Goal: Information Seeking & Learning: Learn about a topic

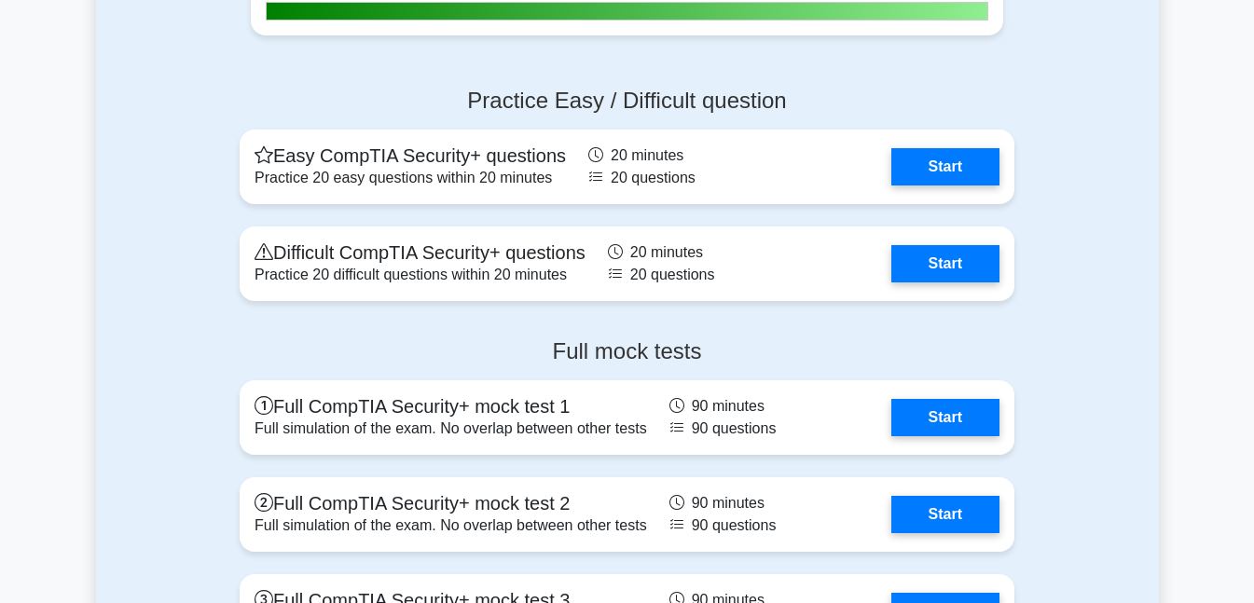
click at [956, 254] on link "Start" at bounding box center [945, 263] width 108 height 37
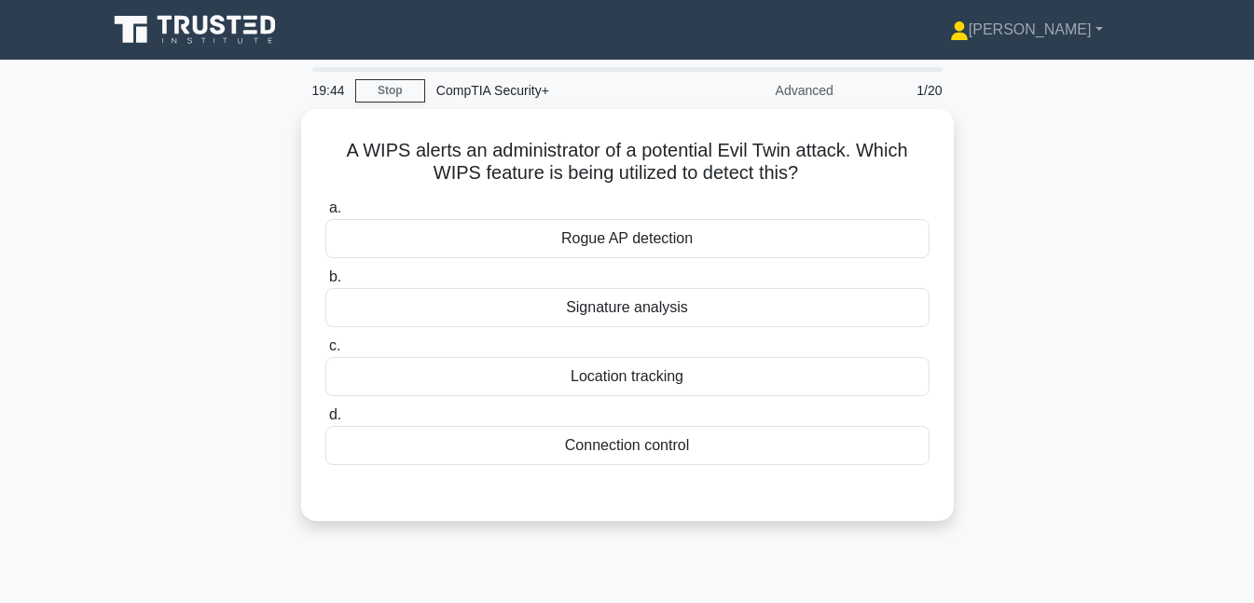
click at [656, 449] on div "Connection control" at bounding box center [627, 445] width 604 height 39
click at [325, 421] on input "d. Connection control" at bounding box center [325, 415] width 0 height 12
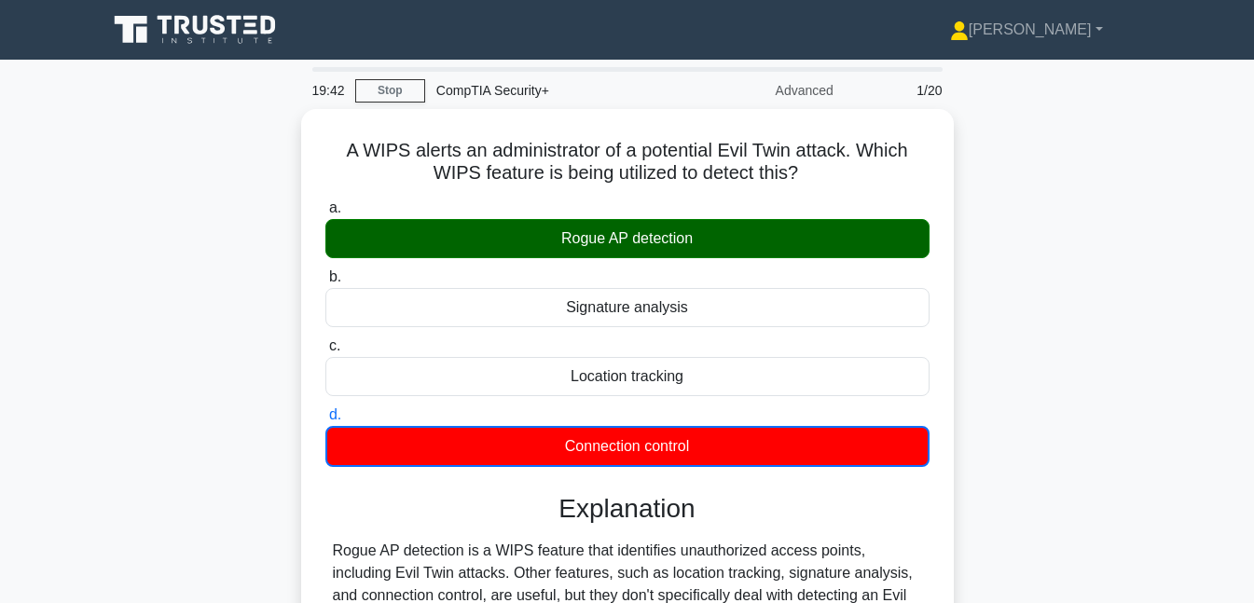
scroll to position [404, 0]
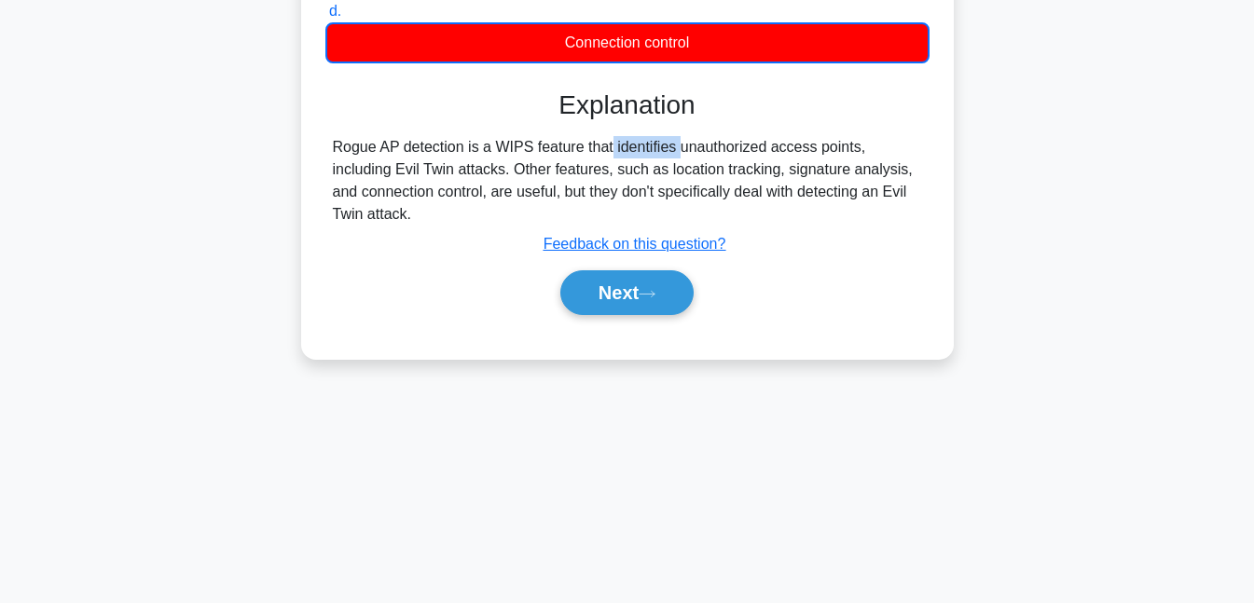
drag, startPoint x: 492, startPoint y: 139, endPoint x: 578, endPoint y: 139, distance: 85.8
click at [578, 139] on div "Rogue AP detection is a WIPS feature that identifies unauthorized access points…" at bounding box center [627, 181] width 589 height 90
click at [614, 295] on button "Next" at bounding box center [626, 292] width 133 height 45
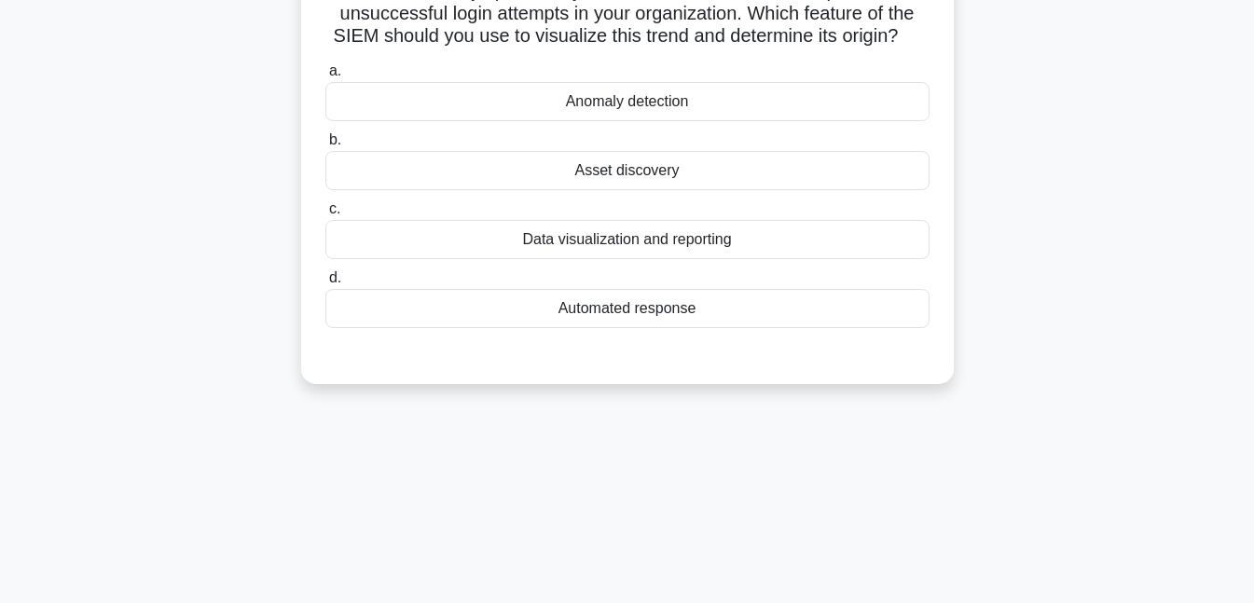
scroll to position [99, 0]
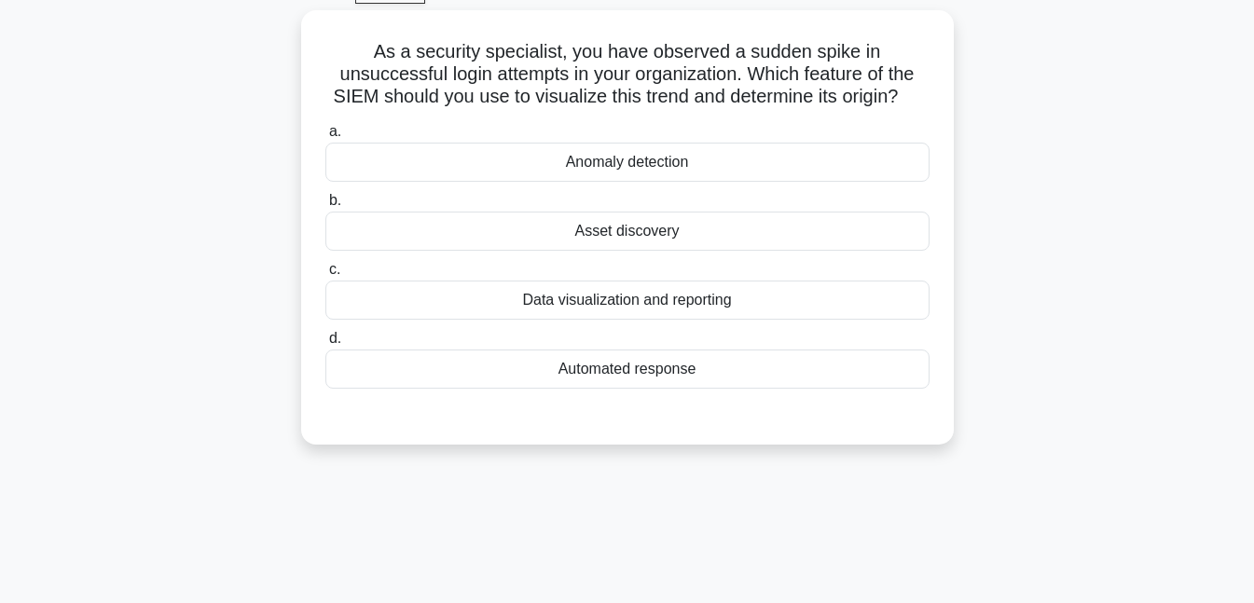
click at [606, 311] on div "Data visualization and reporting" at bounding box center [627, 300] width 604 height 39
click at [325, 276] on input "c. Data visualization and reporting" at bounding box center [325, 270] width 0 height 12
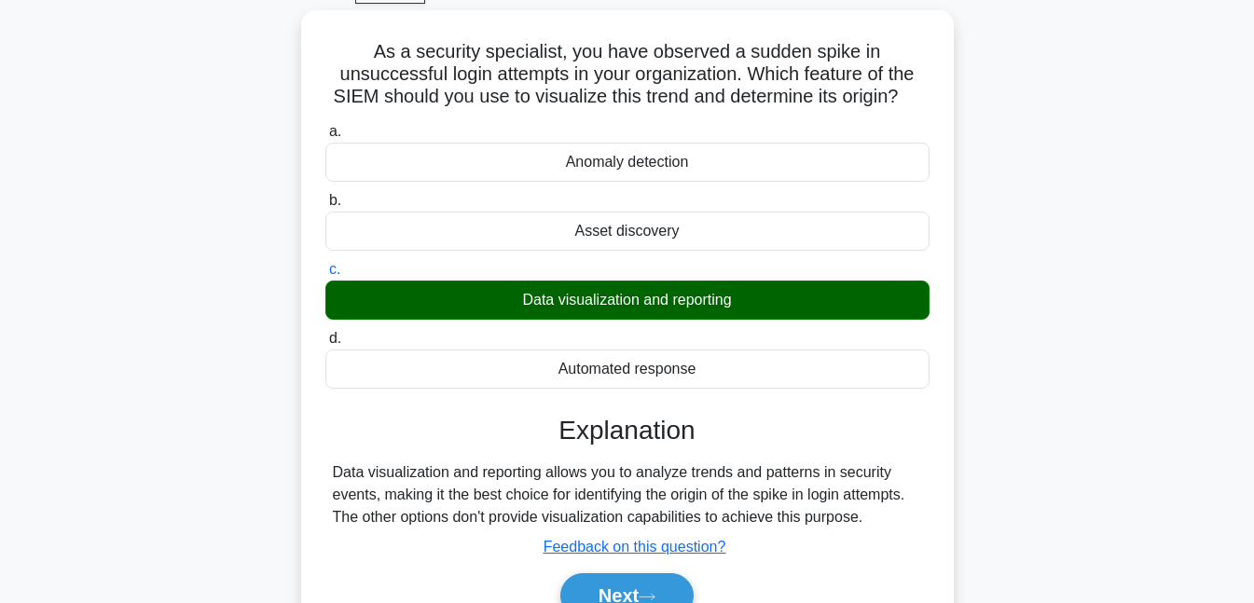
click at [639, 586] on button "Next" at bounding box center [626, 595] width 133 height 45
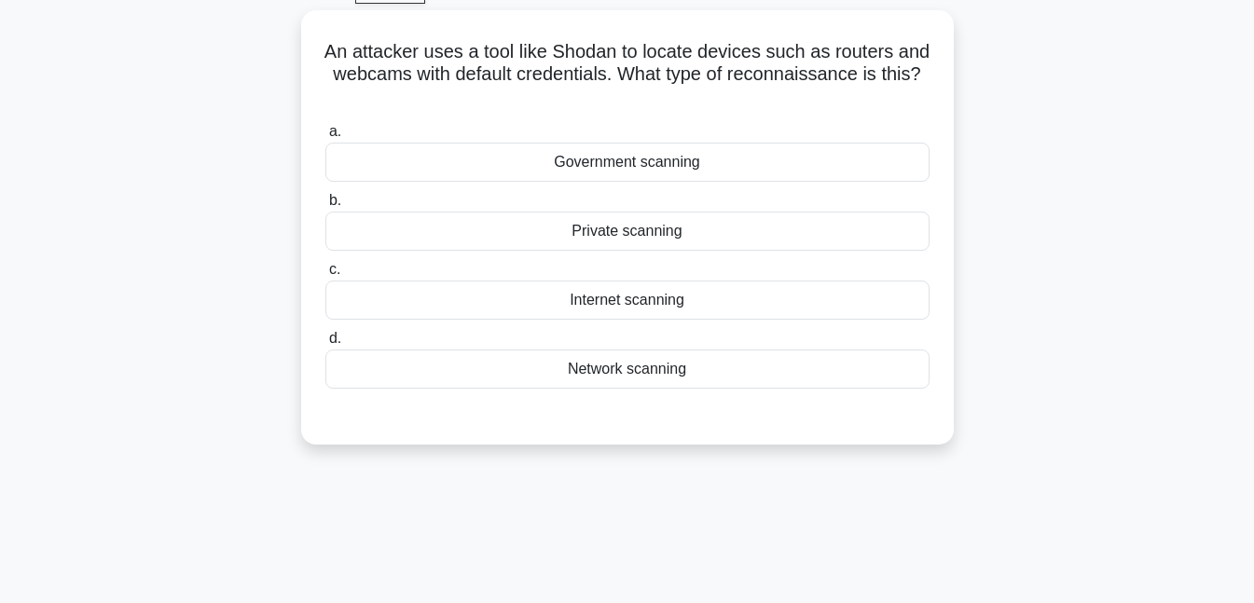
click at [626, 375] on div "Network scanning" at bounding box center [627, 369] width 604 height 39
click at [325, 345] on input "d. Network scanning" at bounding box center [325, 339] width 0 height 12
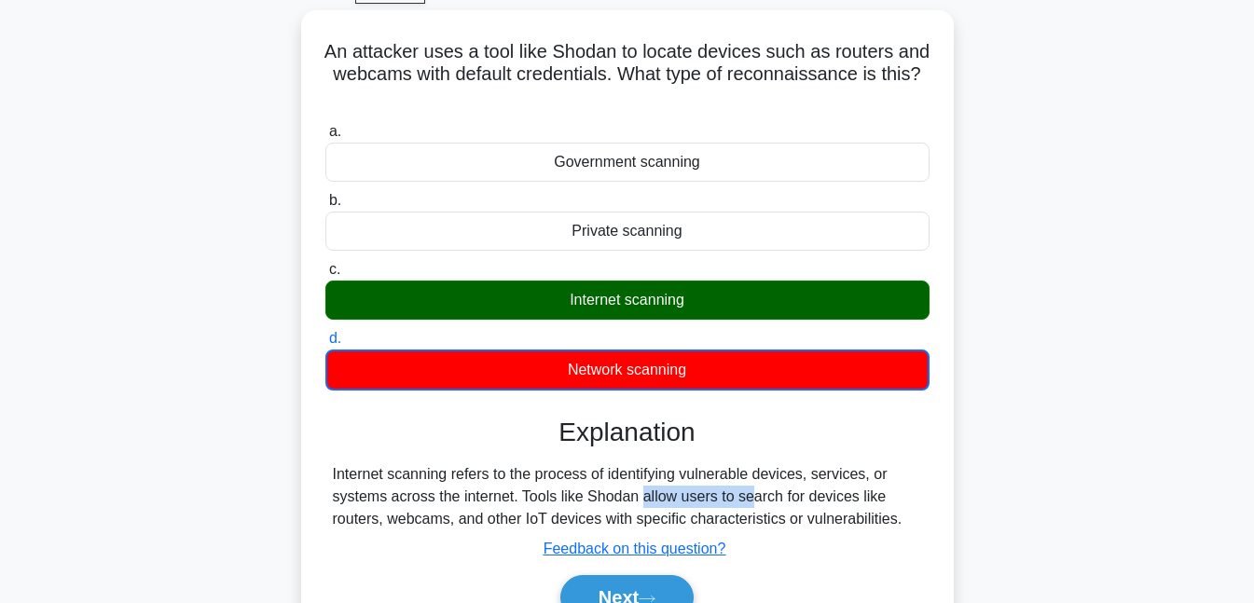
drag, startPoint x: 521, startPoint y: 490, endPoint x: 637, endPoint y: 490, distance: 115.6
click at [637, 490] on div "Internet scanning refers to the process of identifying vulnerable devices, serv…" at bounding box center [627, 496] width 589 height 67
click at [622, 587] on button "Next" at bounding box center [626, 597] width 133 height 45
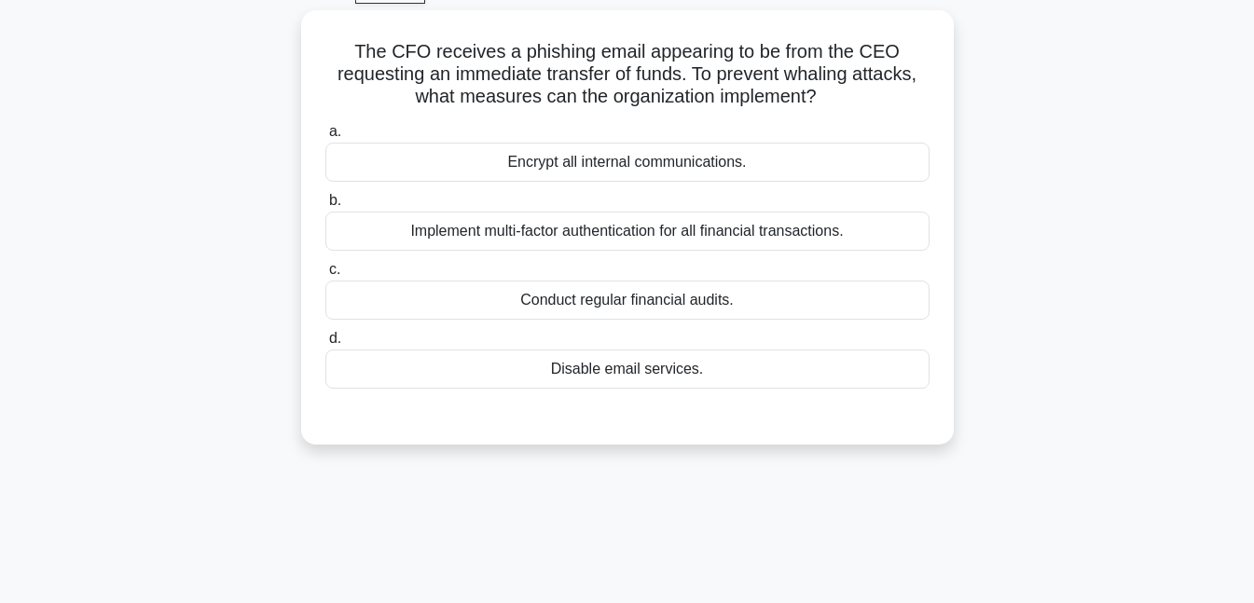
click at [575, 238] on div "Implement multi-factor authentication for all financial transactions." at bounding box center [627, 231] width 604 height 39
click at [325, 207] on input "b. Implement multi-factor authentication for all financial transactions." at bounding box center [325, 201] width 0 height 12
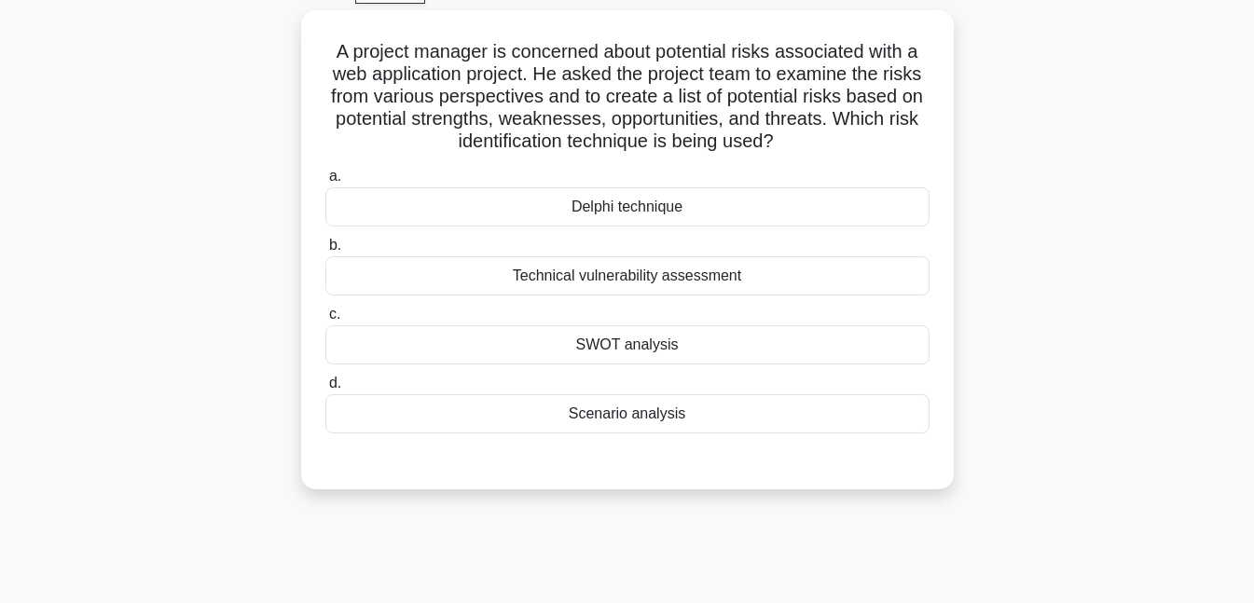
click at [641, 205] on div "Delphi technique" at bounding box center [627, 206] width 604 height 39
click at [325, 183] on input "a. Delphi technique" at bounding box center [325, 177] width 0 height 12
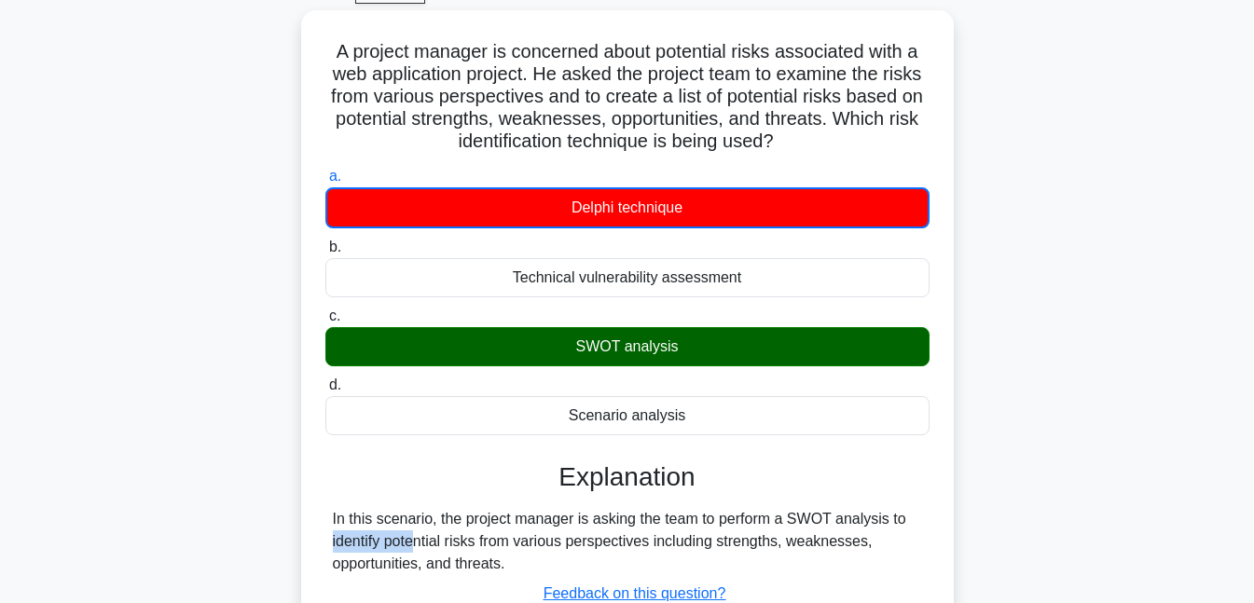
drag, startPoint x: 780, startPoint y: 511, endPoint x: 882, endPoint y: 511, distance: 101.6
click at [882, 511] on div "In this scenario, the project manager is asking the team to perform a SWOT anal…" at bounding box center [627, 541] width 589 height 67
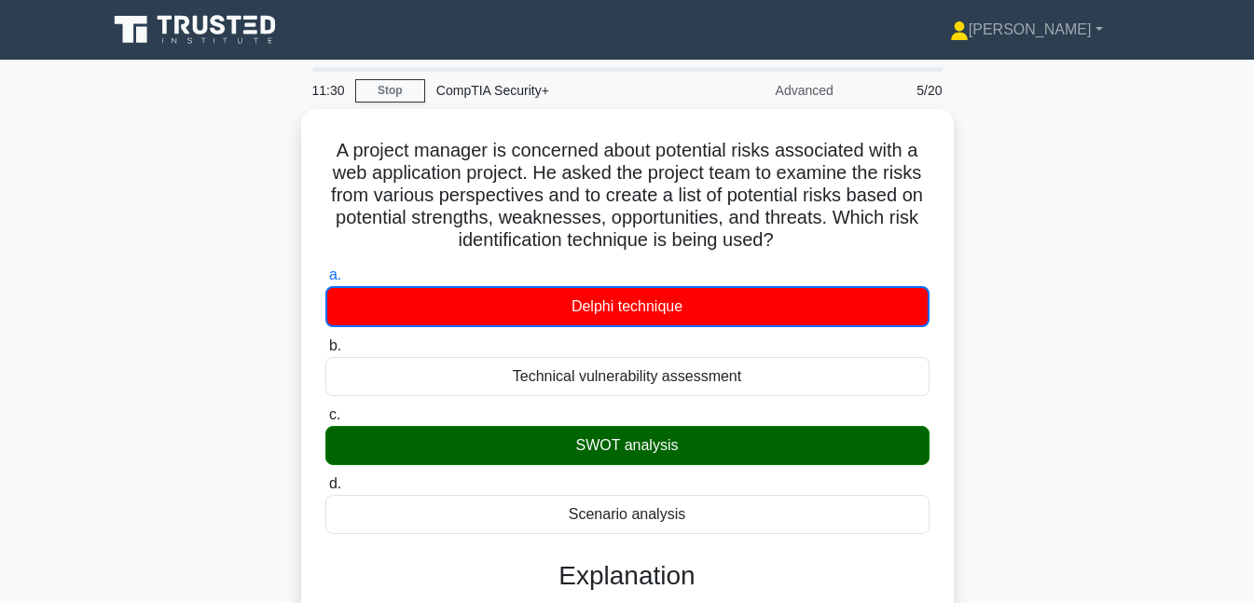
scroll to position [404, 0]
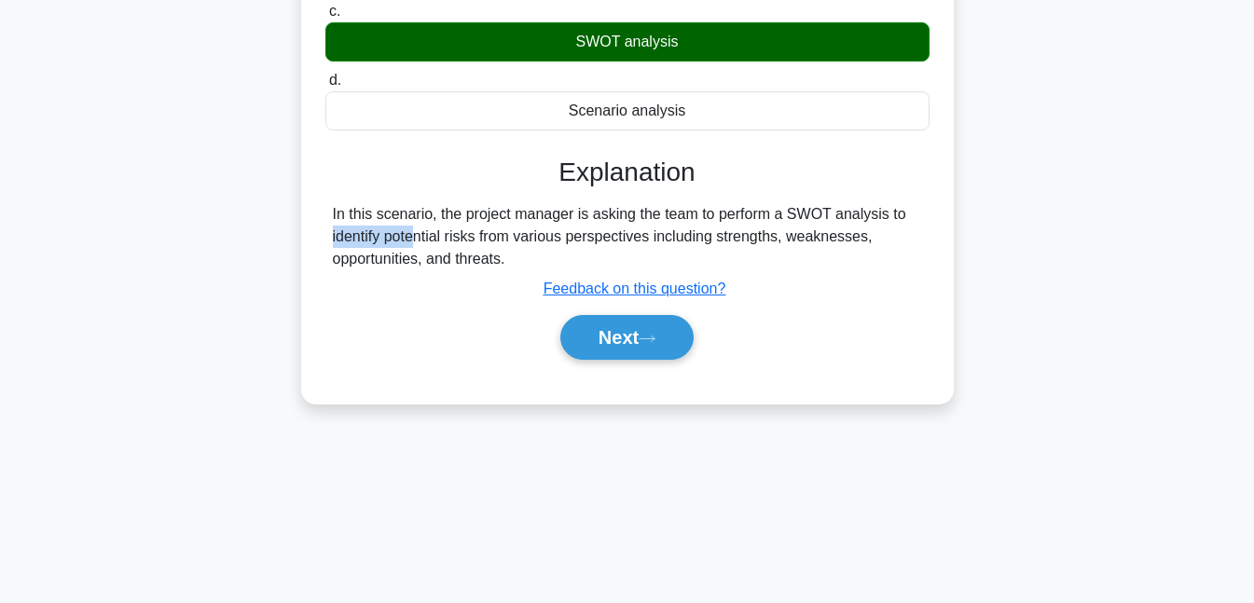
click at [606, 331] on button "Next" at bounding box center [626, 337] width 133 height 45
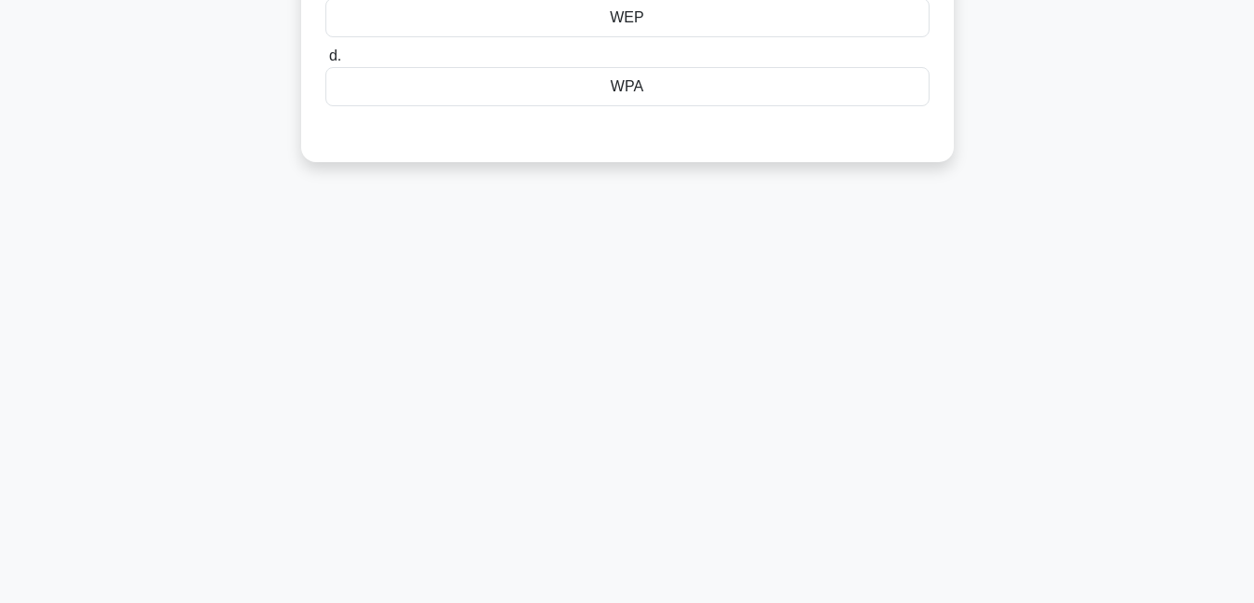
scroll to position [0, 0]
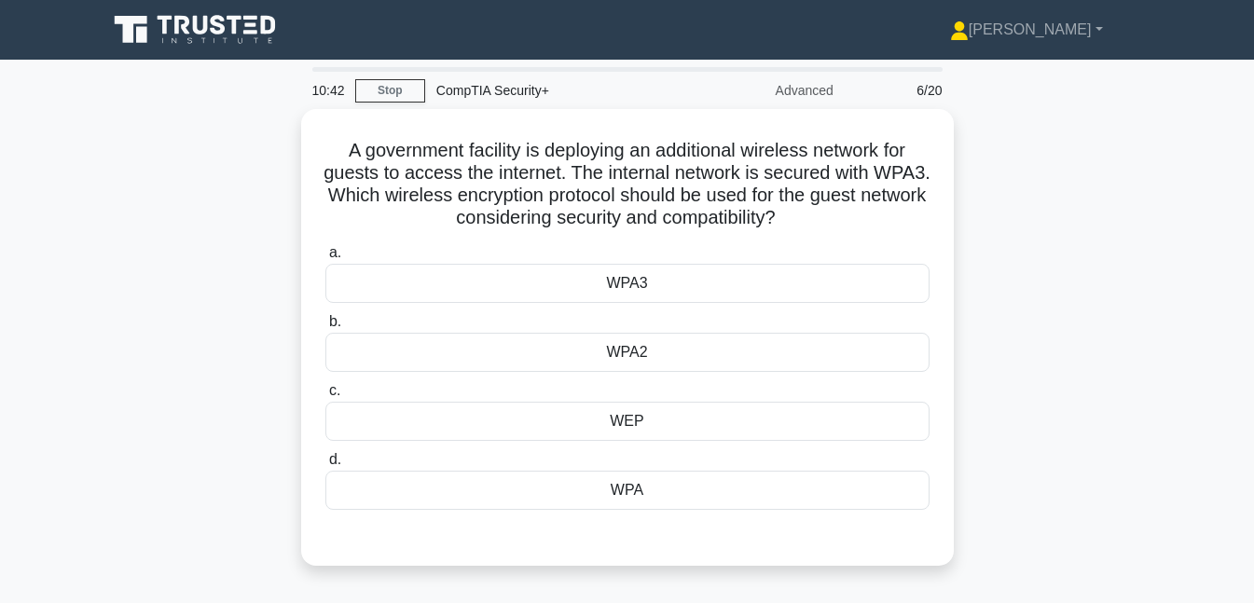
click at [637, 285] on div "WPA3" at bounding box center [627, 283] width 604 height 39
click at [325, 259] on input "a. WPA3" at bounding box center [325, 253] width 0 height 12
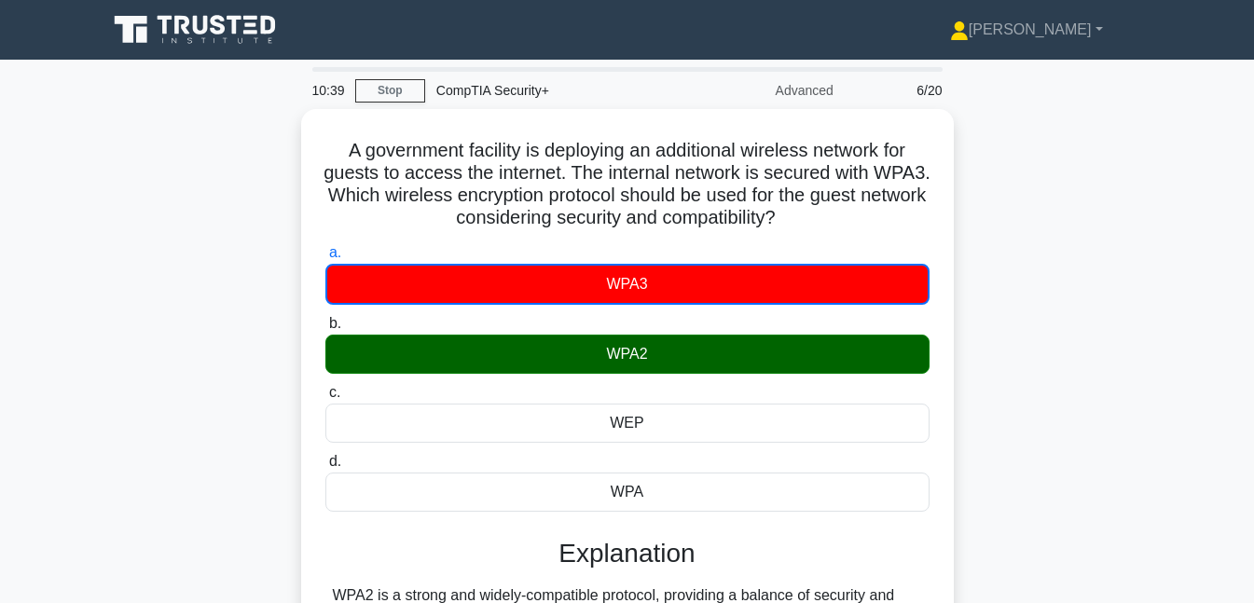
scroll to position [404, 0]
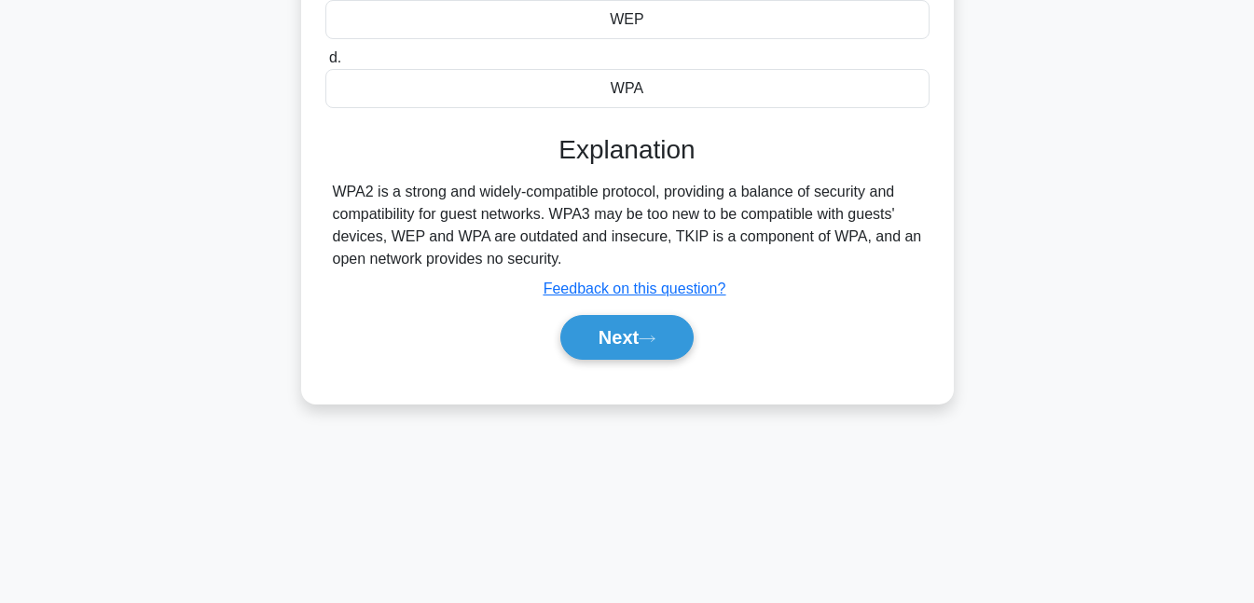
click at [628, 315] on button "Next" at bounding box center [626, 337] width 133 height 45
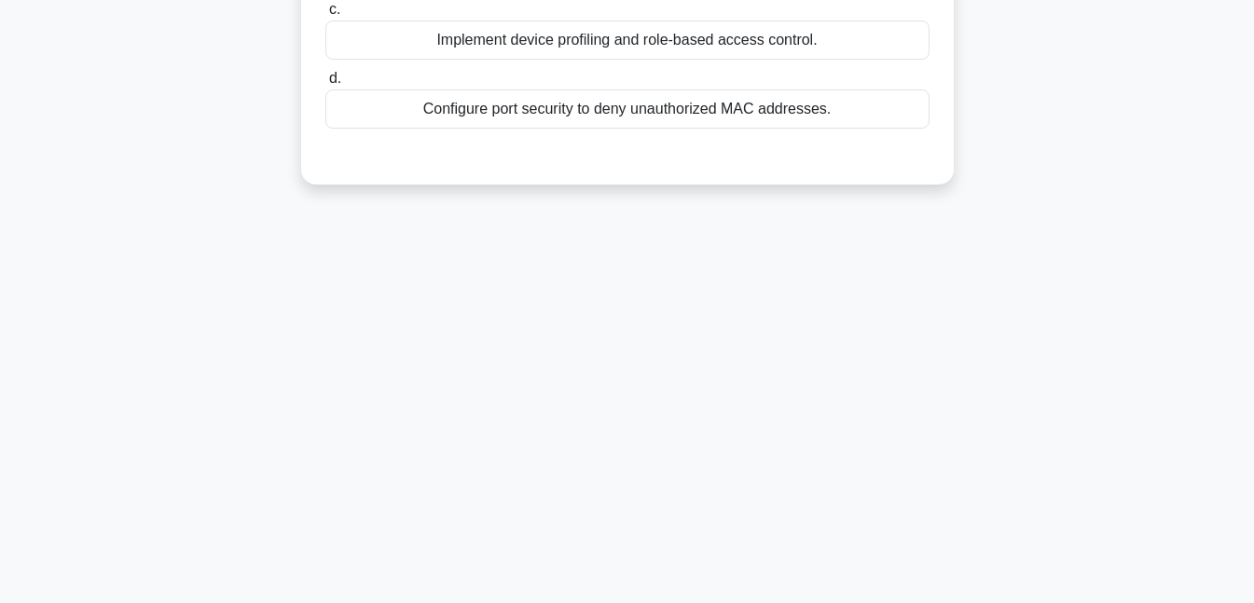
scroll to position [0, 0]
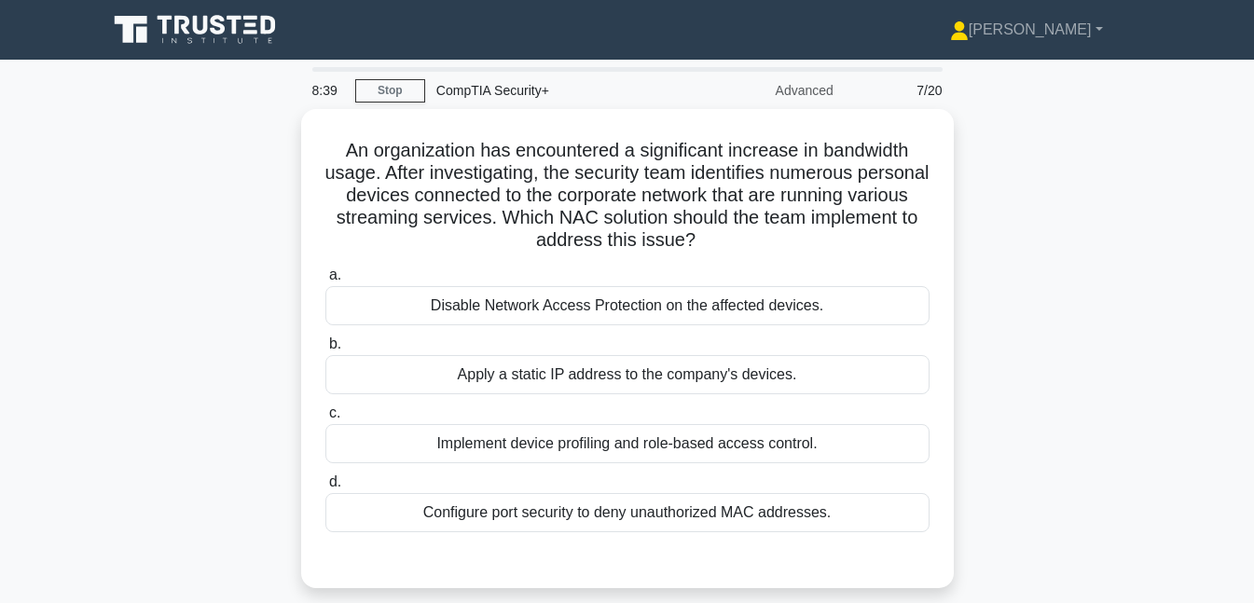
click at [560, 514] on div "Configure port security to deny unauthorized MAC addresses." at bounding box center [627, 512] width 604 height 39
click at [325, 489] on input "d. Configure port security to deny unauthorized MAC addresses." at bounding box center [325, 482] width 0 height 12
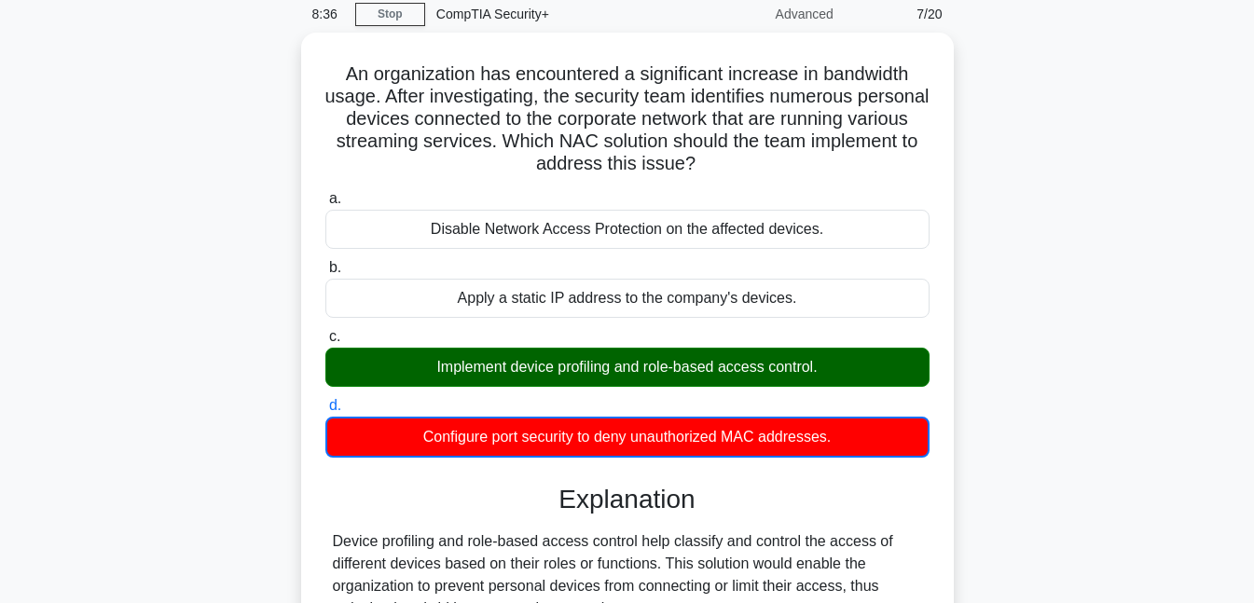
scroll to position [404, 0]
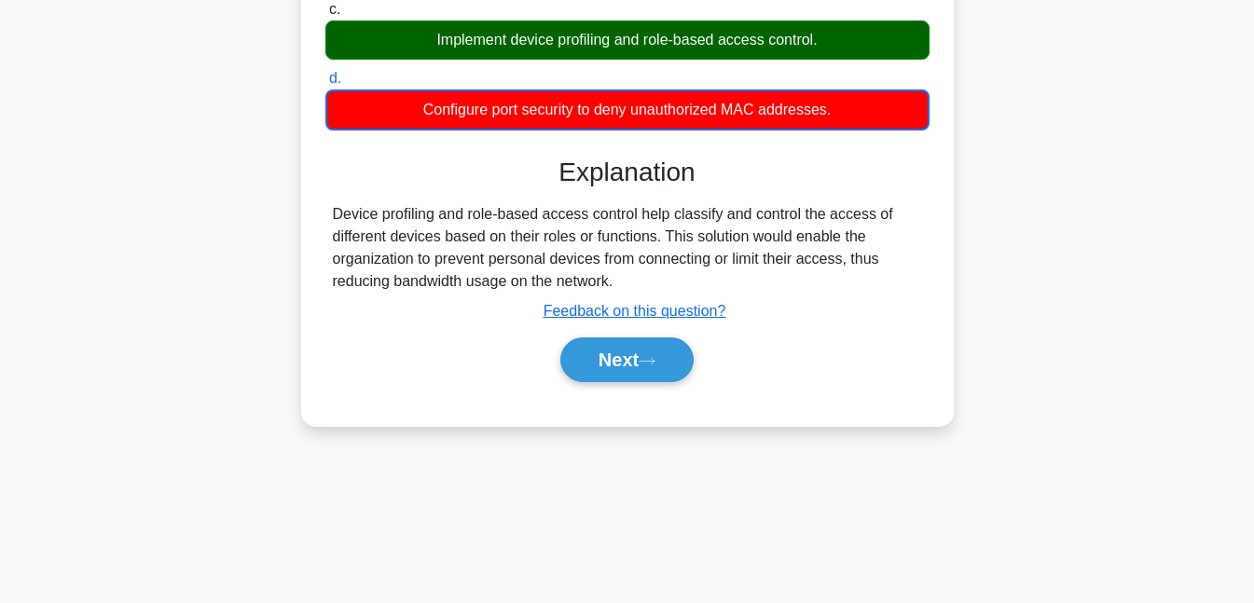
click at [641, 369] on button "Next" at bounding box center [626, 360] width 133 height 45
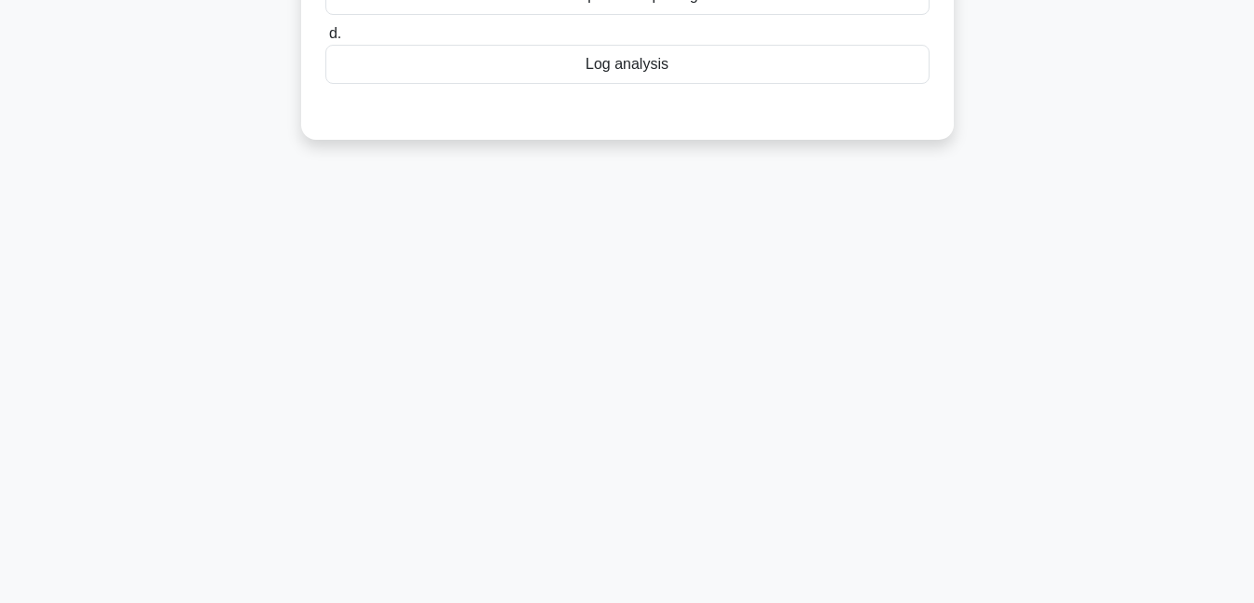
scroll to position [0, 0]
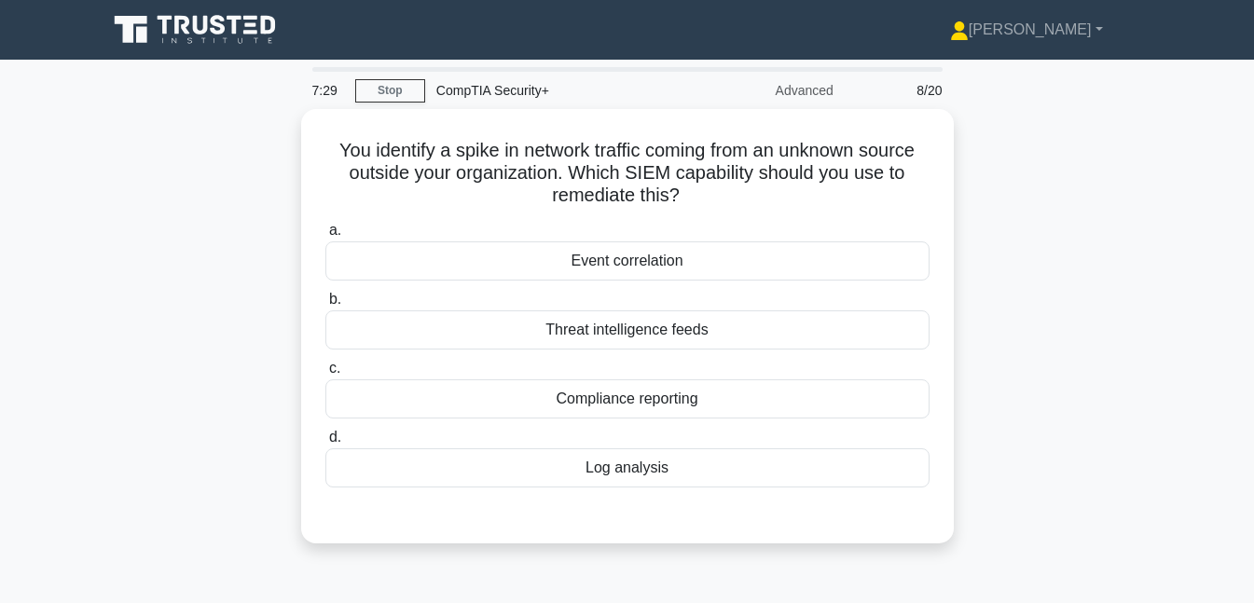
click at [628, 410] on div "Compliance reporting" at bounding box center [627, 399] width 604 height 39
click at [325, 375] on input "c. Compliance reporting" at bounding box center [325, 369] width 0 height 12
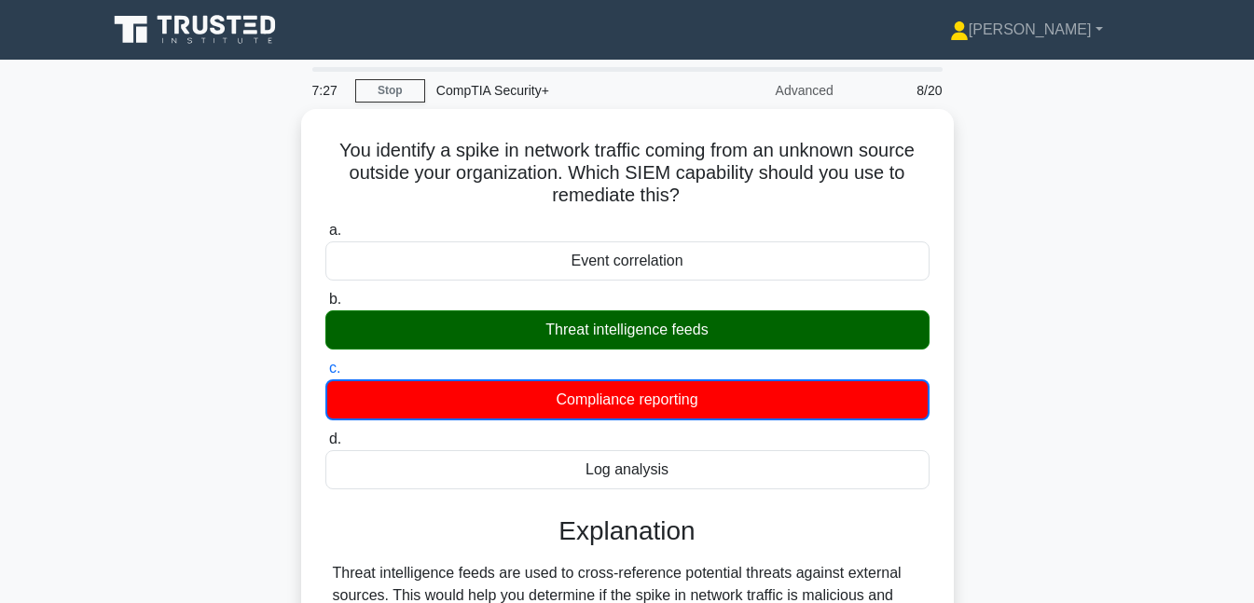
scroll to position [404, 0]
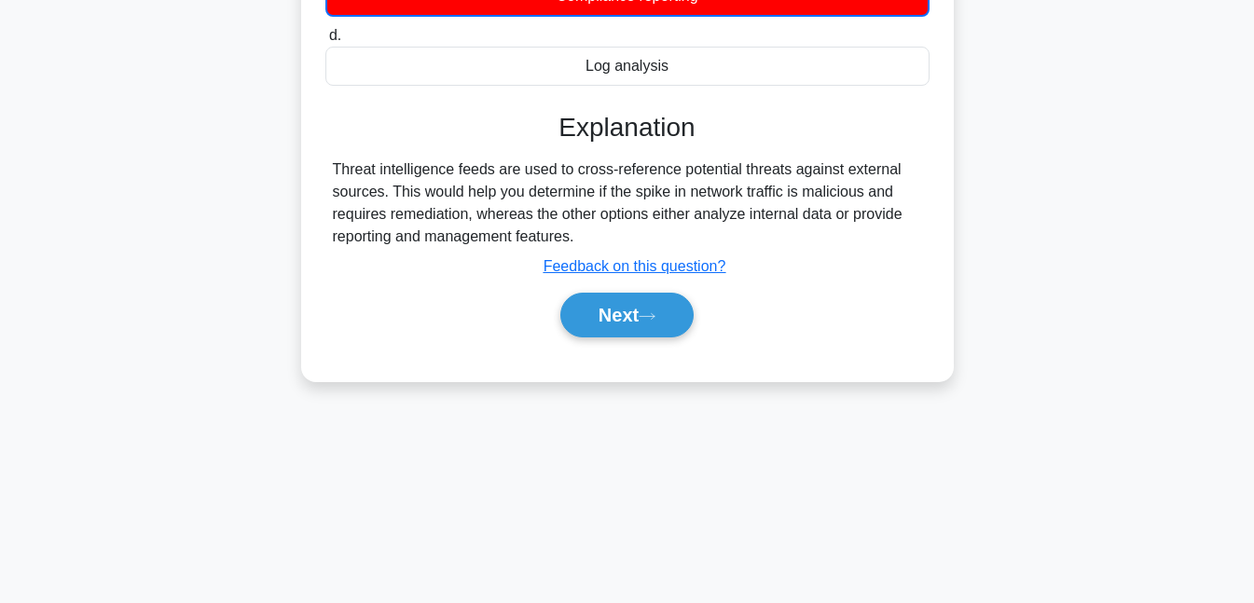
click at [642, 304] on button "Next" at bounding box center [626, 315] width 133 height 45
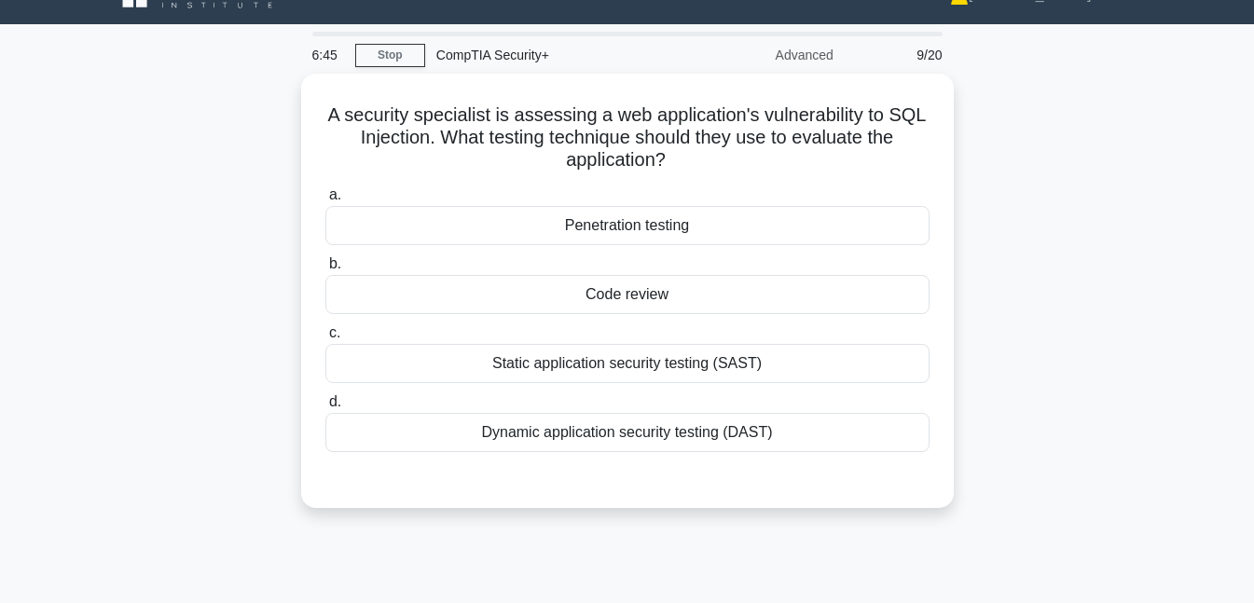
scroll to position [0, 0]
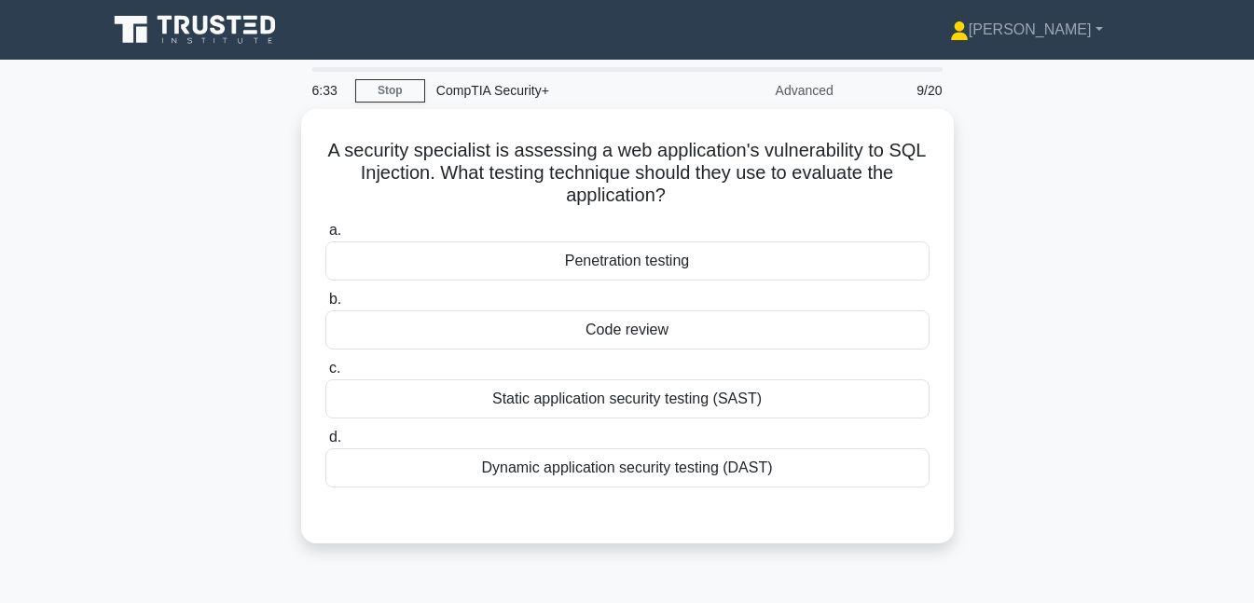
click at [674, 262] on div "Penetration testing" at bounding box center [627, 261] width 604 height 39
click at [325, 237] on input "a. Penetration testing" at bounding box center [325, 231] width 0 height 12
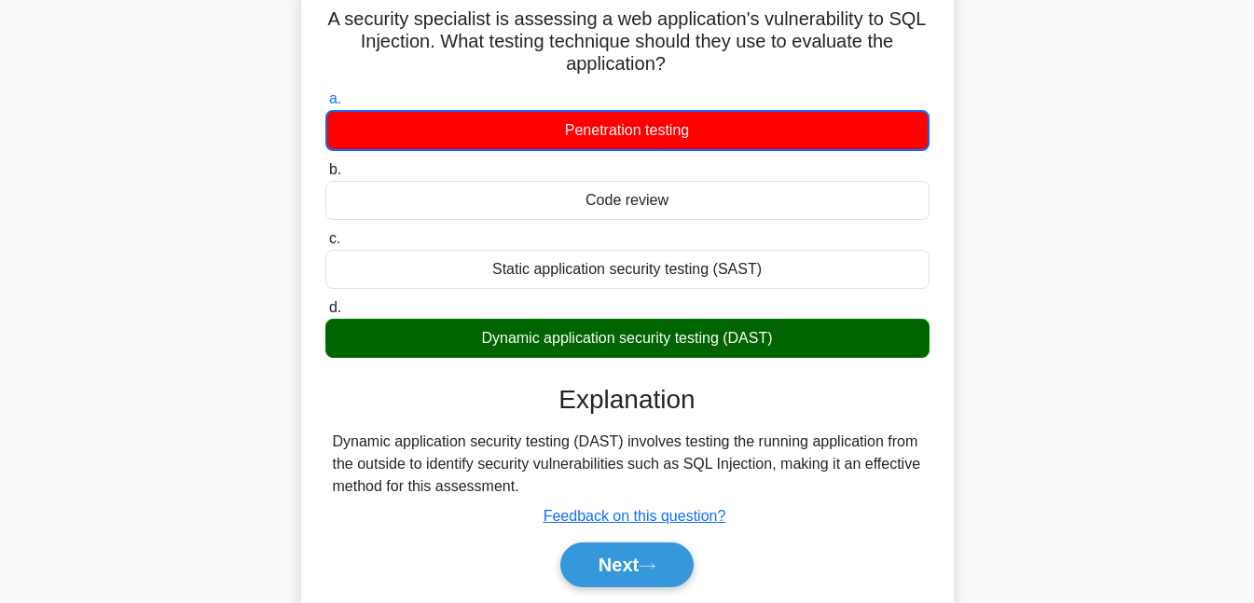
scroll to position [125, 0]
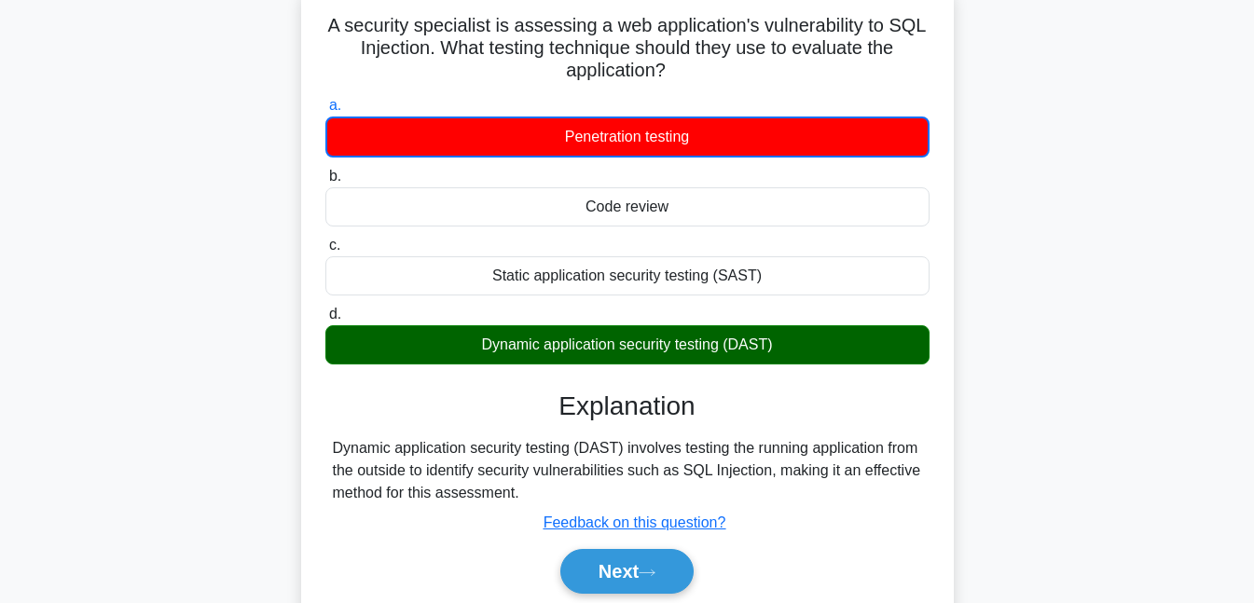
click at [663, 563] on button "Next" at bounding box center [626, 571] width 133 height 45
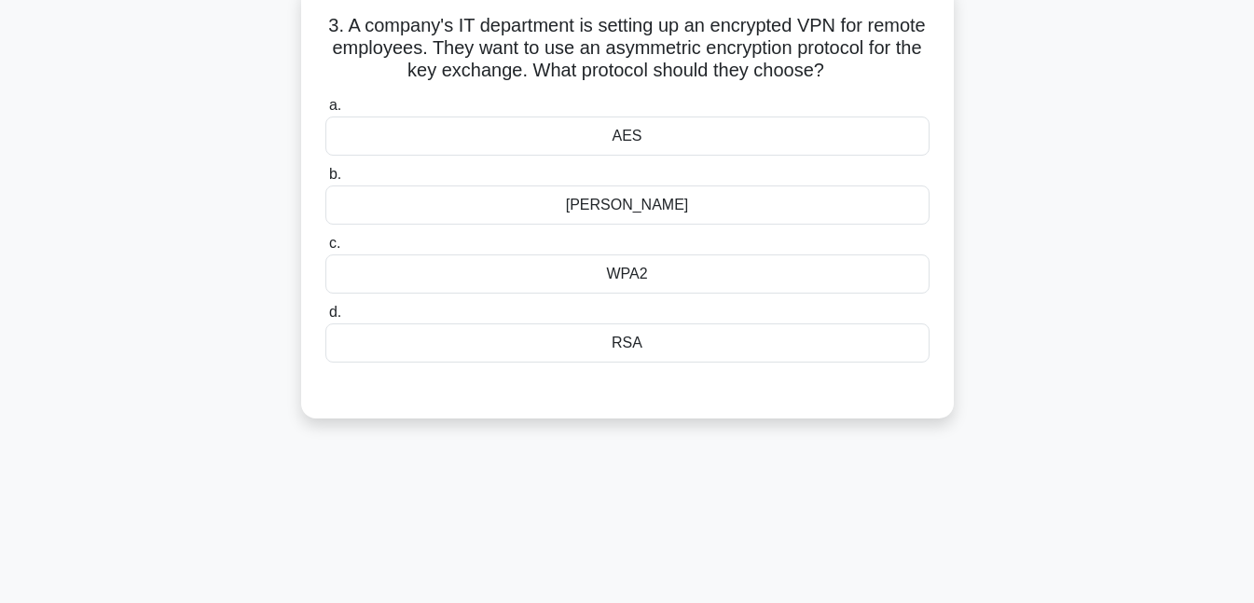
click at [629, 344] on div "RSA" at bounding box center [627, 343] width 604 height 39
click at [325, 319] on input "d. RSA" at bounding box center [325, 313] width 0 height 12
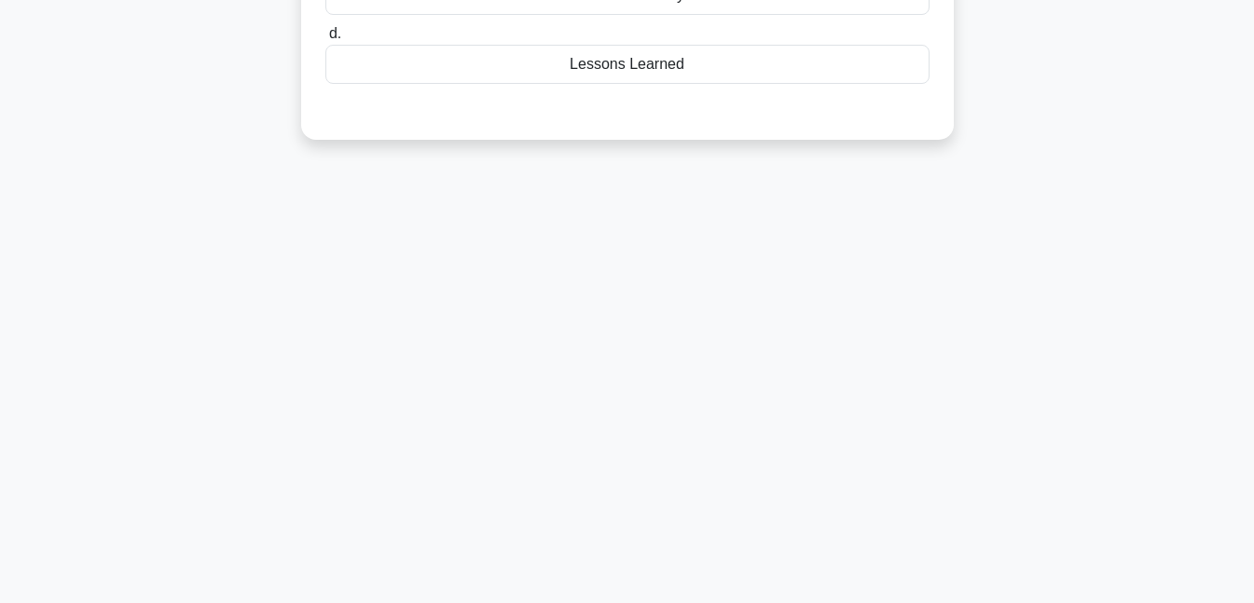
scroll to position [0, 0]
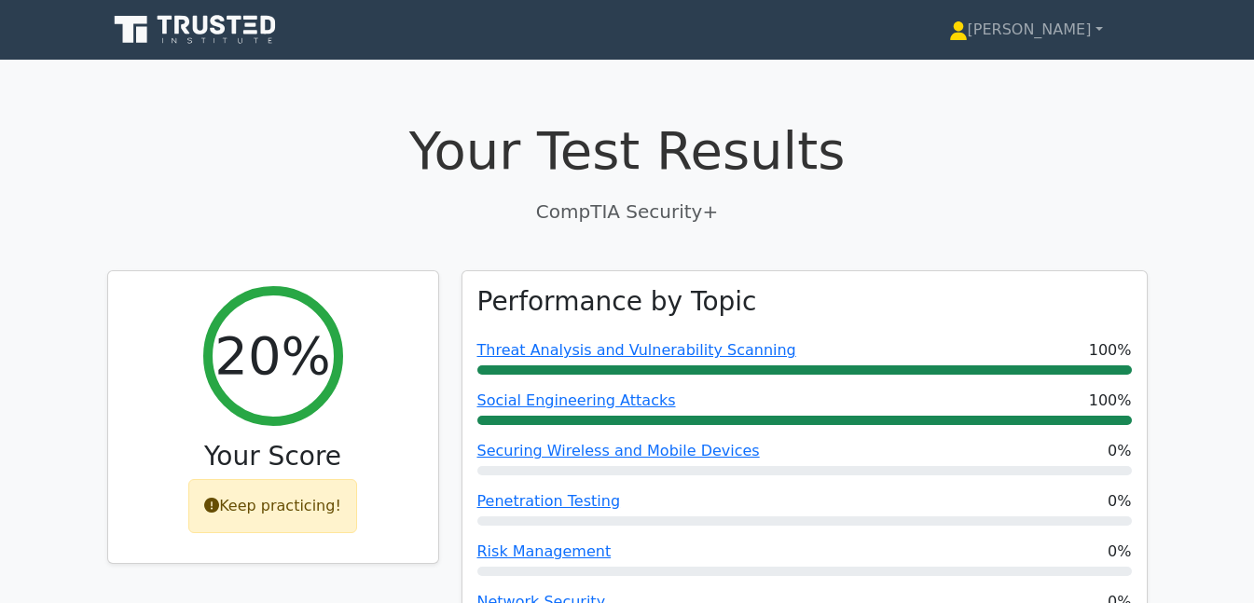
click at [274, 504] on div "Keep practicing!" at bounding box center [272, 506] width 169 height 54
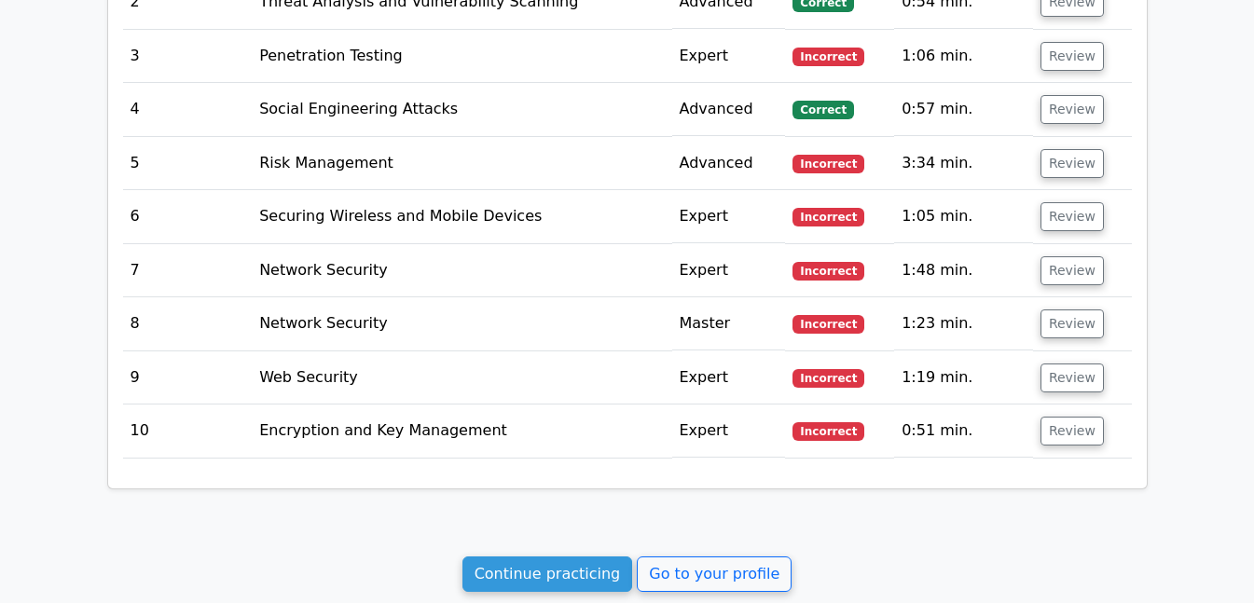
scroll to position [1958, 0]
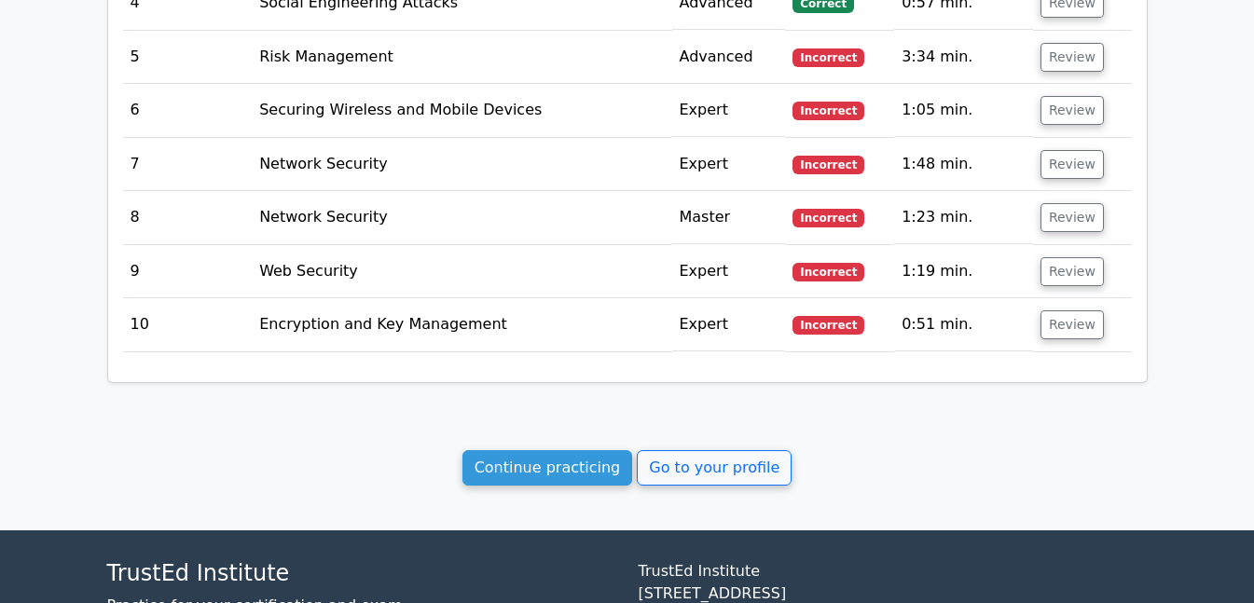
click at [584, 479] on link "Continue practicing" at bounding box center [547, 467] width 171 height 35
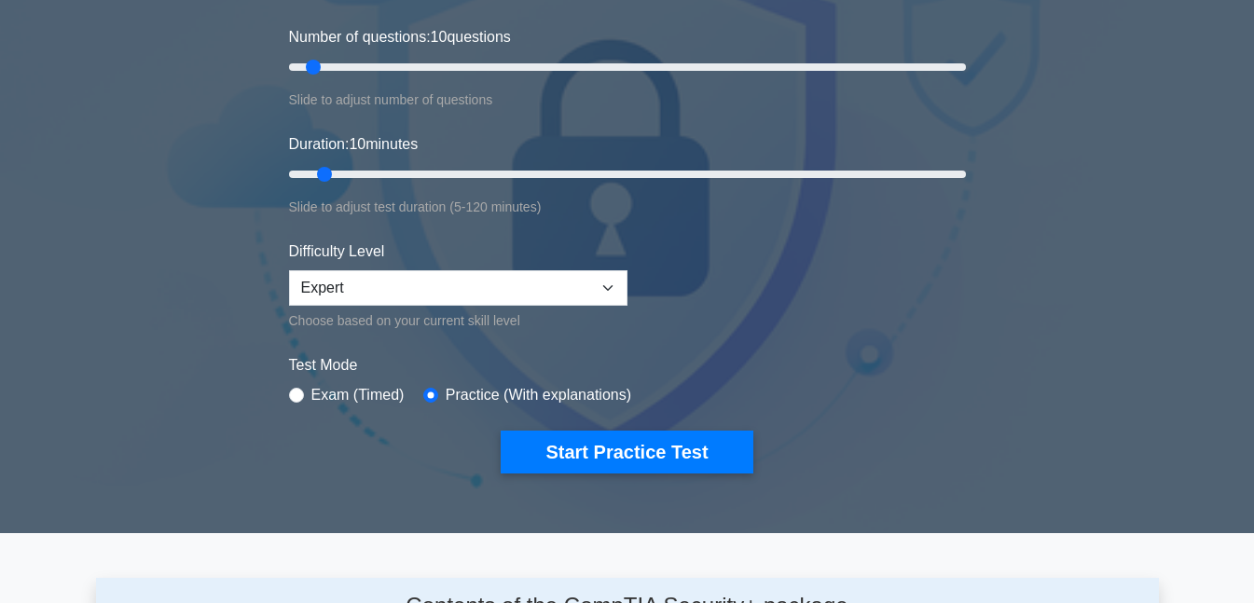
scroll to position [253, 0]
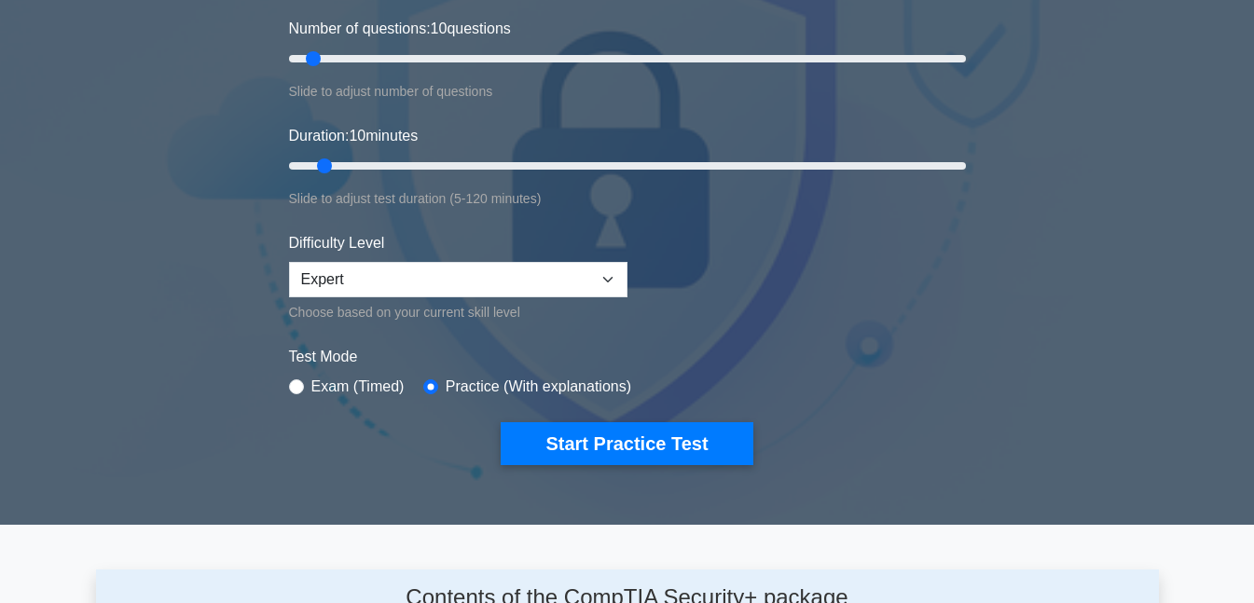
click at [655, 466] on div "image/svg+xml CompTIA Security+ Customize Your Next Practice Test Topics Crypto…" at bounding box center [627, 166] width 699 height 688
click at [656, 439] on button "Start Practice Test" at bounding box center [627, 443] width 252 height 43
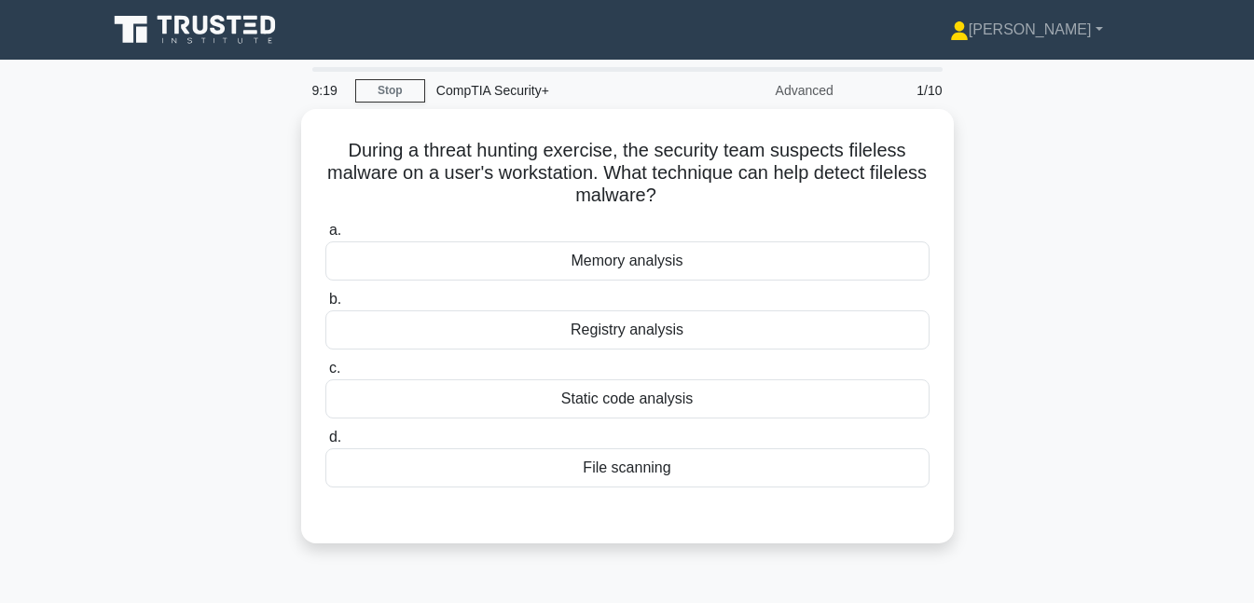
click at [669, 331] on div "Registry analysis" at bounding box center [627, 330] width 604 height 39
click at [325, 306] on input "b. Registry analysis" at bounding box center [325, 300] width 0 height 12
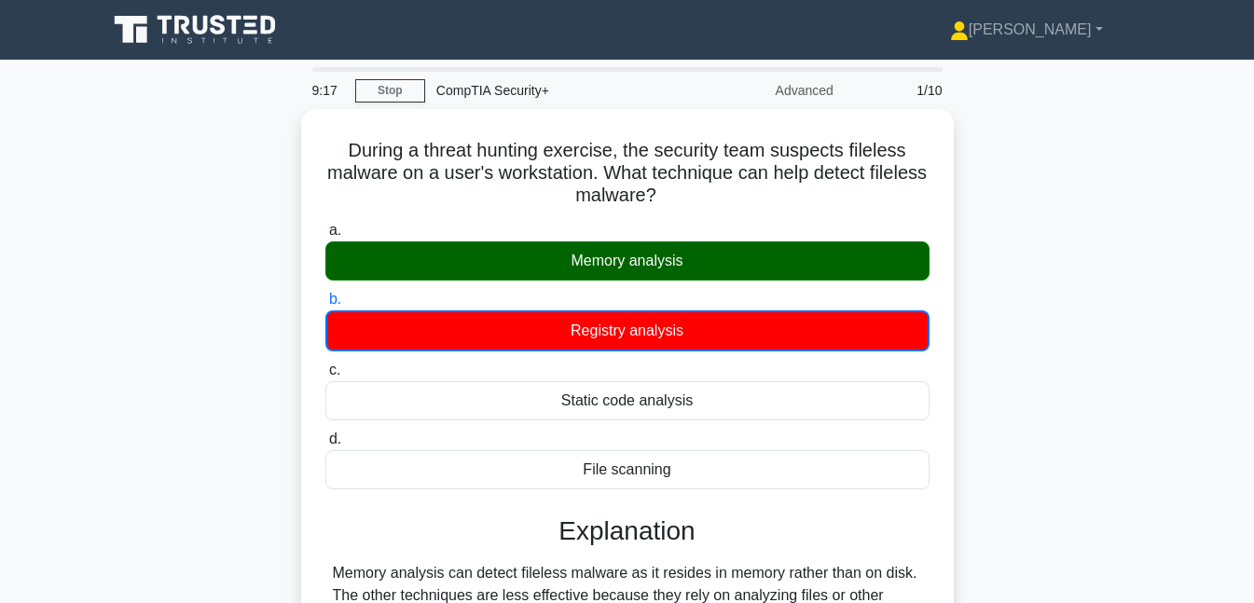
scroll to position [404, 0]
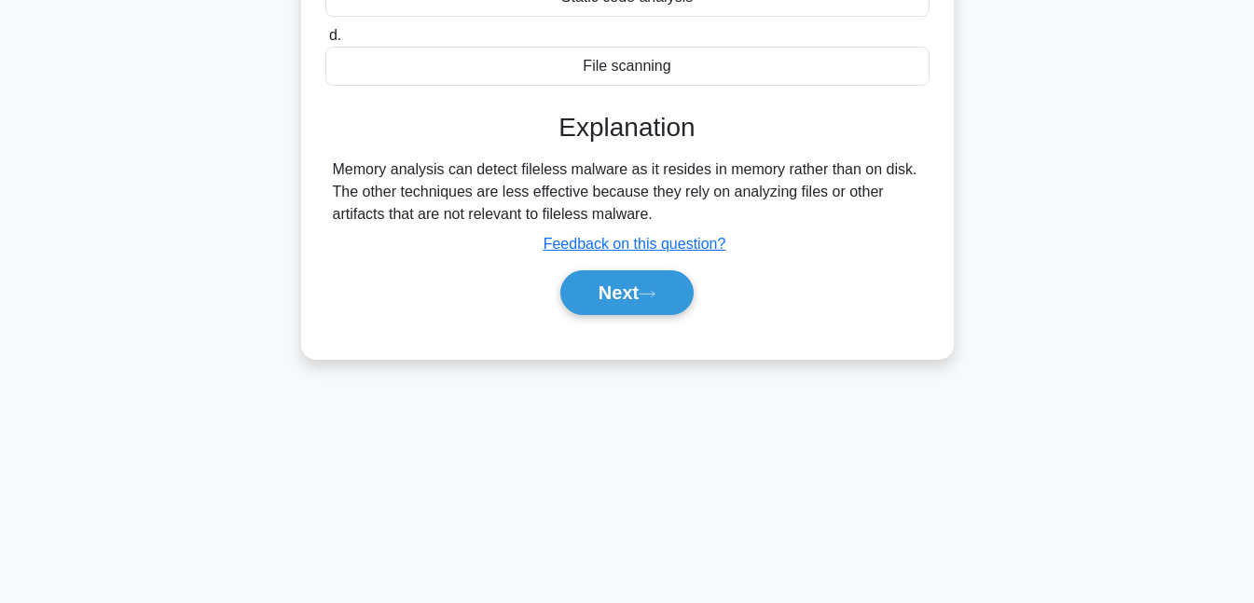
click at [629, 291] on button "Next" at bounding box center [626, 292] width 133 height 45
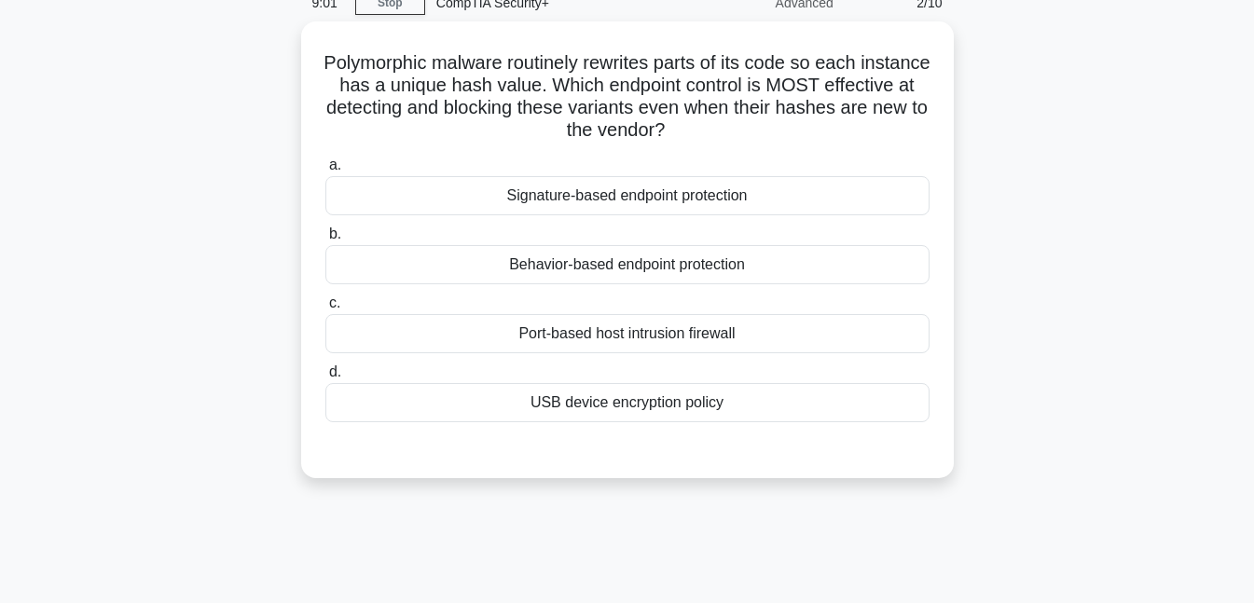
scroll to position [82, 0]
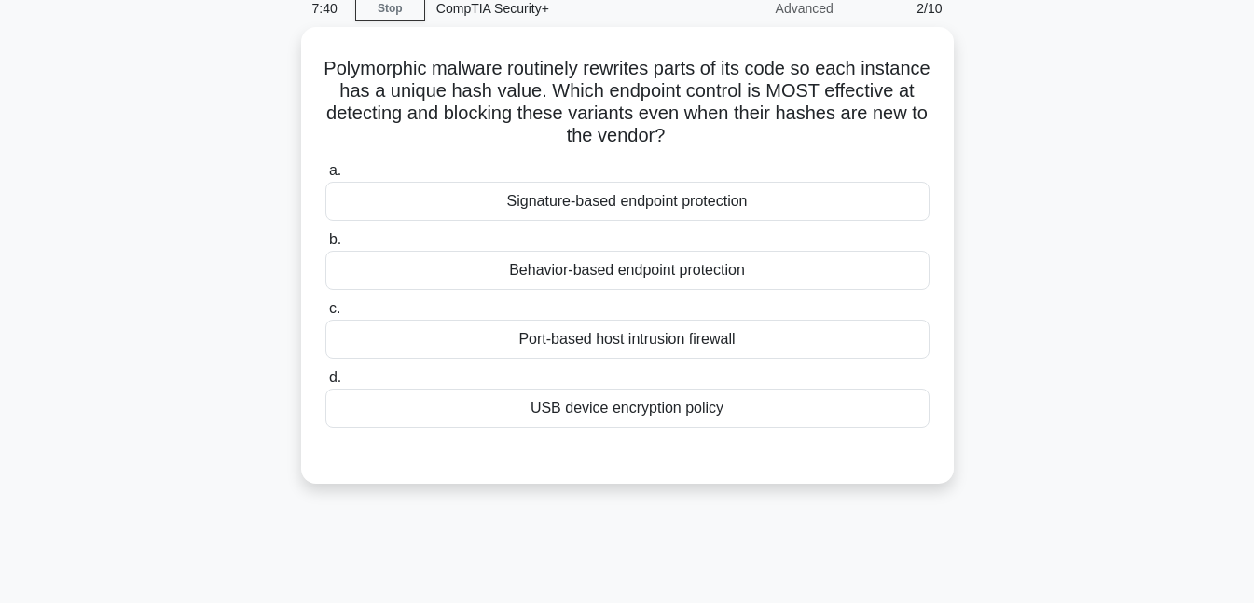
click at [700, 168] on label "a. Signature-based endpoint protection" at bounding box center [627, 190] width 604 height 62
click at [325, 168] on input "a. Signature-based endpoint protection" at bounding box center [325, 171] width 0 height 12
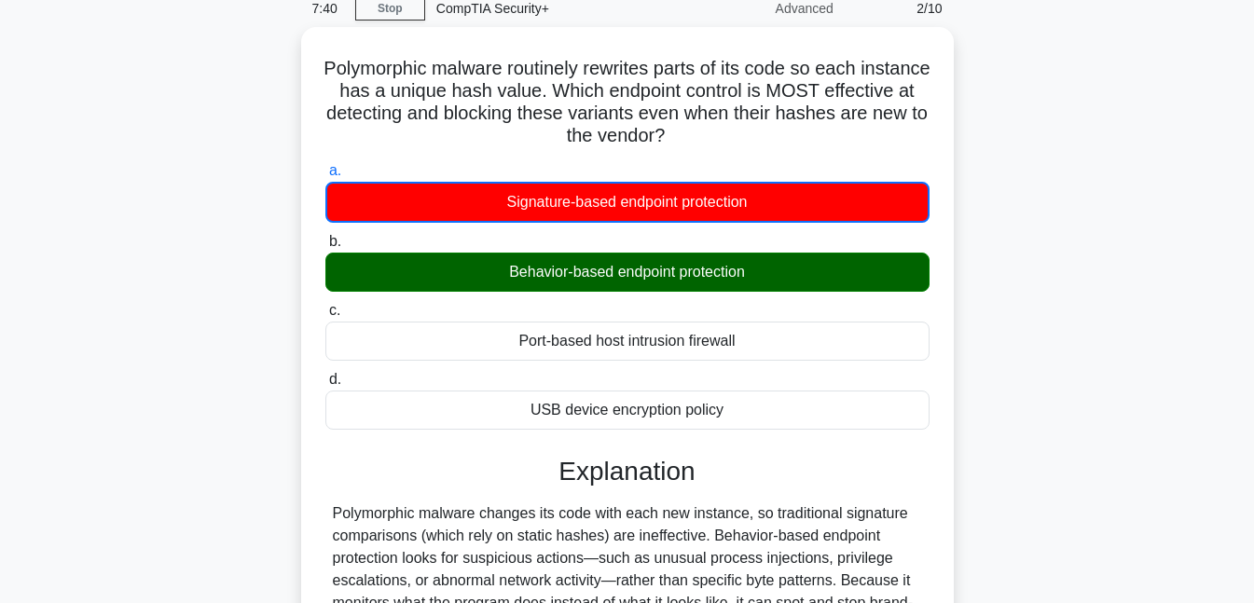
click at [706, 204] on div "Signature-based endpoint protection" at bounding box center [627, 202] width 604 height 41
click at [325, 177] on input "a. Signature-based endpoint protection" at bounding box center [325, 171] width 0 height 12
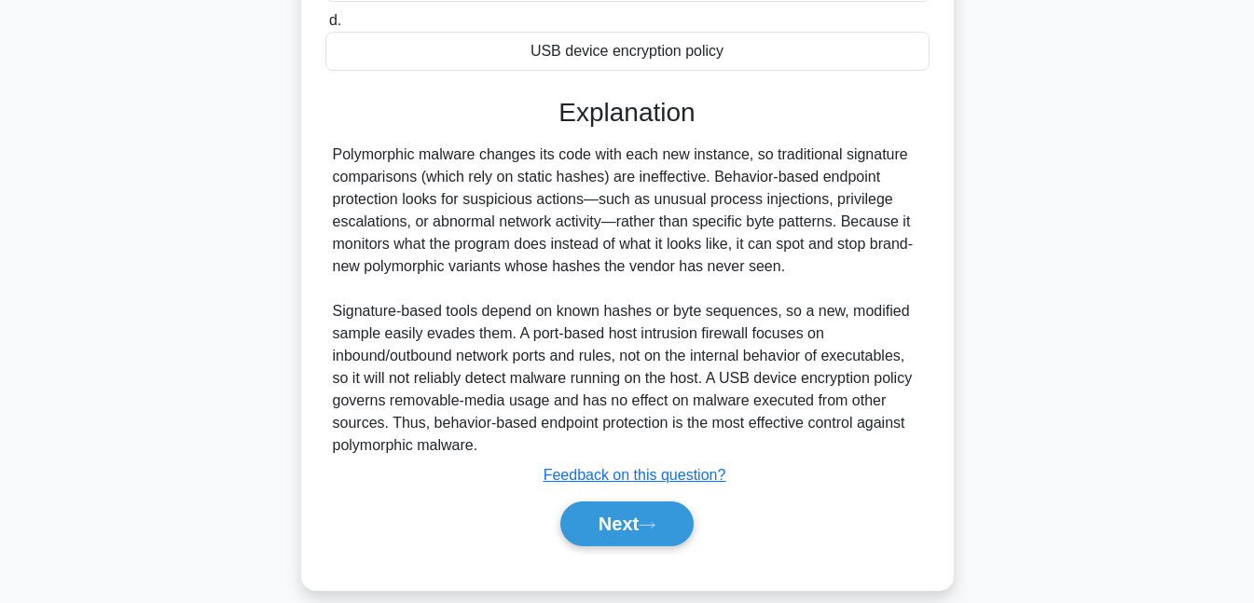
scroll to position [447, 0]
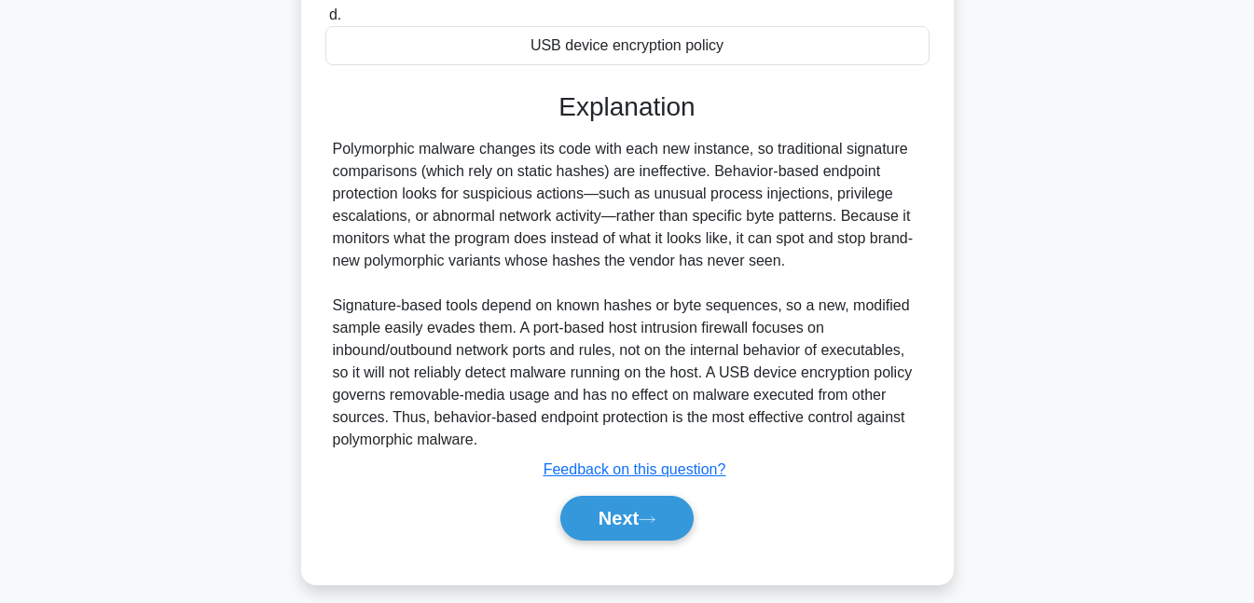
click at [687, 522] on button "Next" at bounding box center [626, 518] width 133 height 45
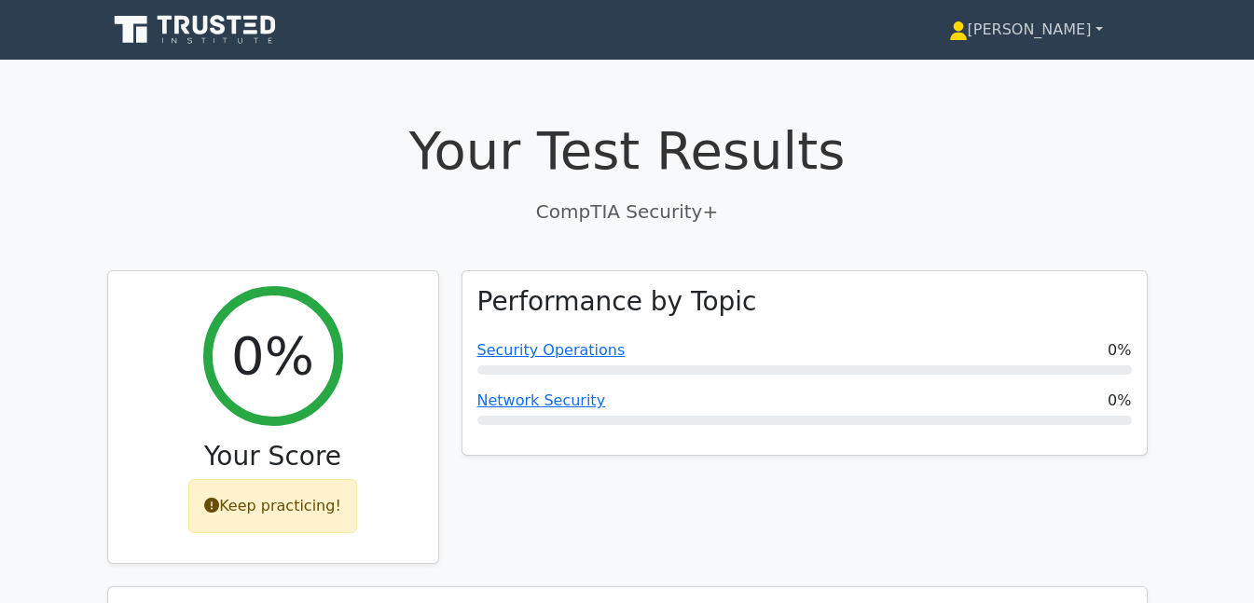
click at [1075, 28] on link "[PERSON_NAME]" at bounding box center [1025, 29] width 243 height 37
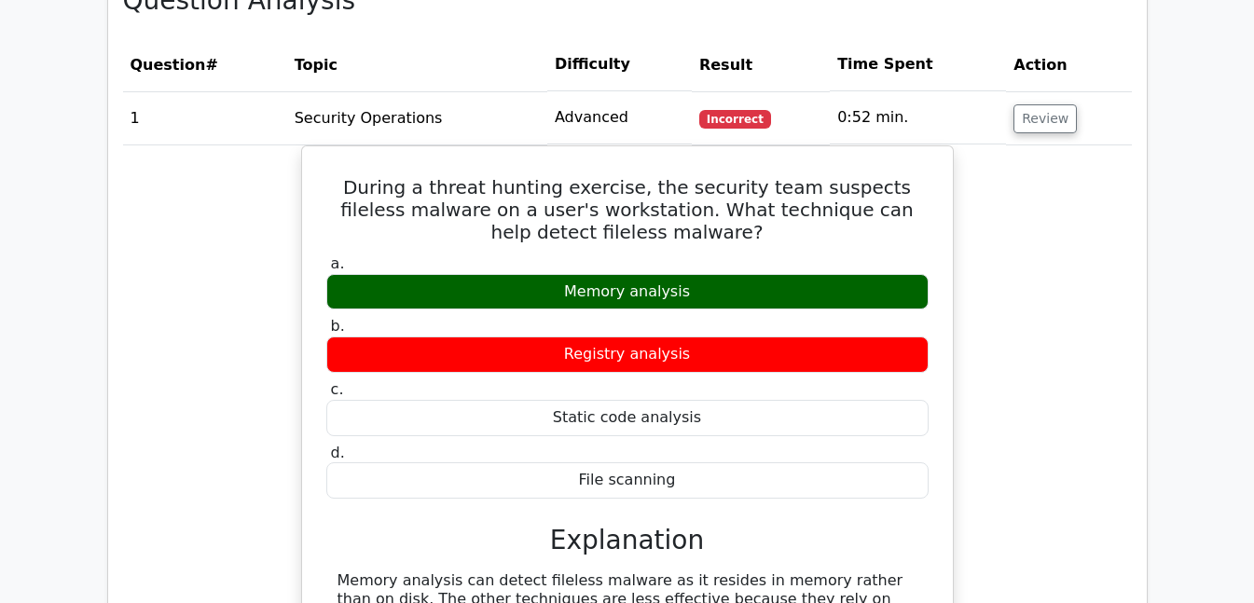
scroll to position [1337, 0]
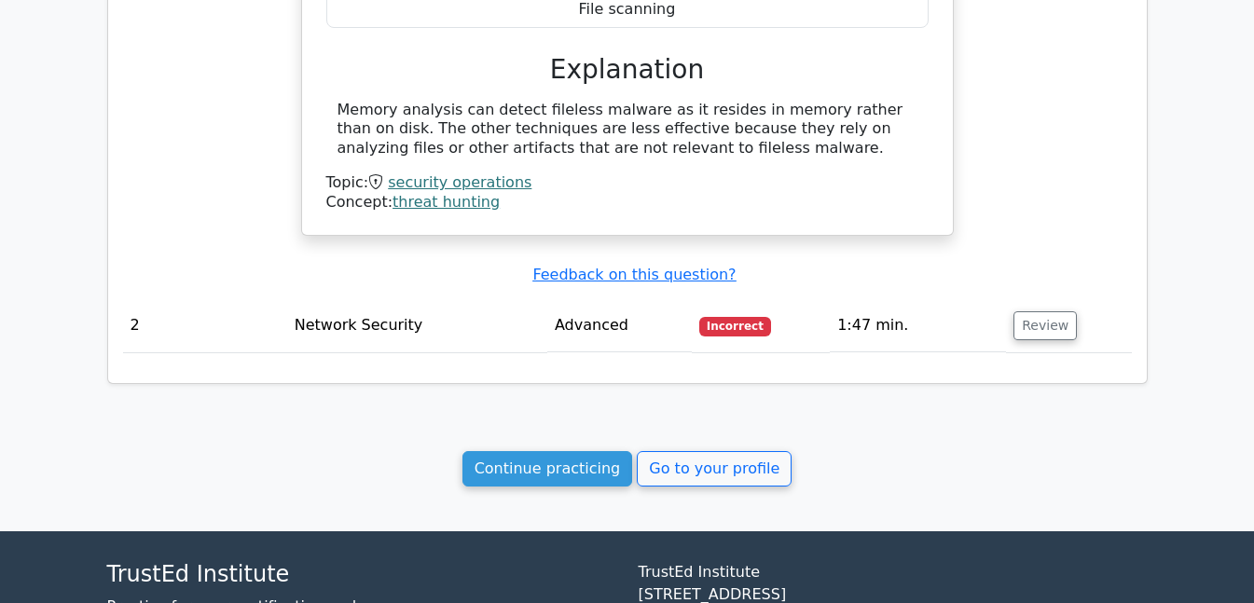
click at [553, 476] on link "Continue practicing" at bounding box center [547, 468] width 171 height 35
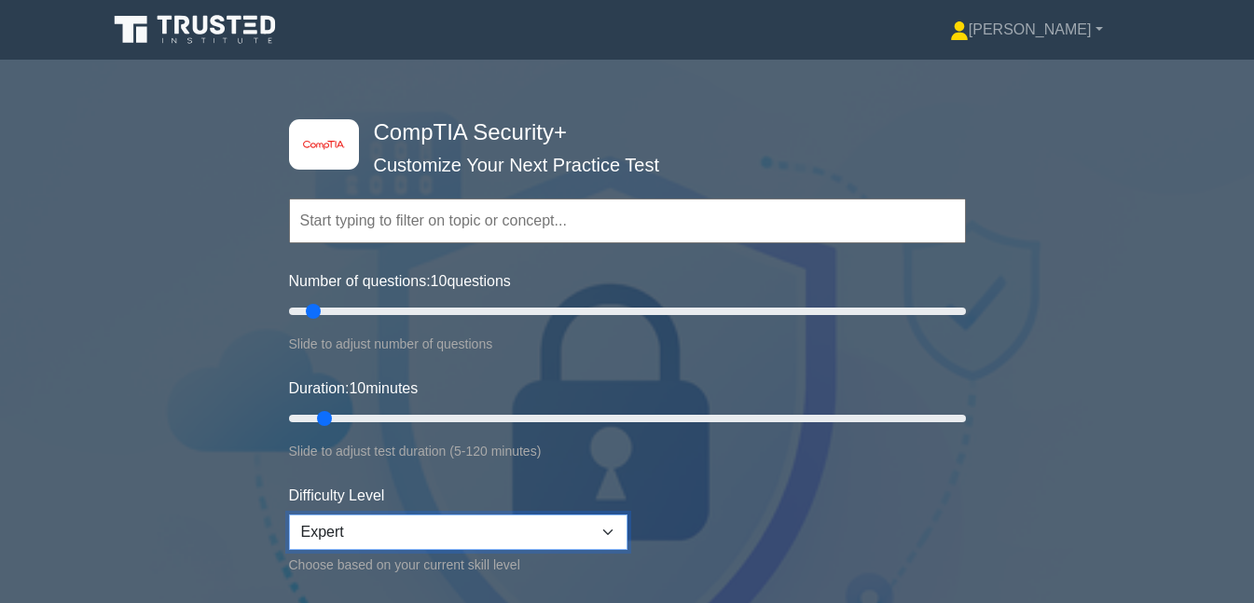
click at [613, 528] on select "Beginner Intermediate Expert" at bounding box center [458, 532] width 338 height 35
select select "beginner"
click at [289, 515] on select "Beginner Intermediate Expert" at bounding box center [458, 532] width 338 height 35
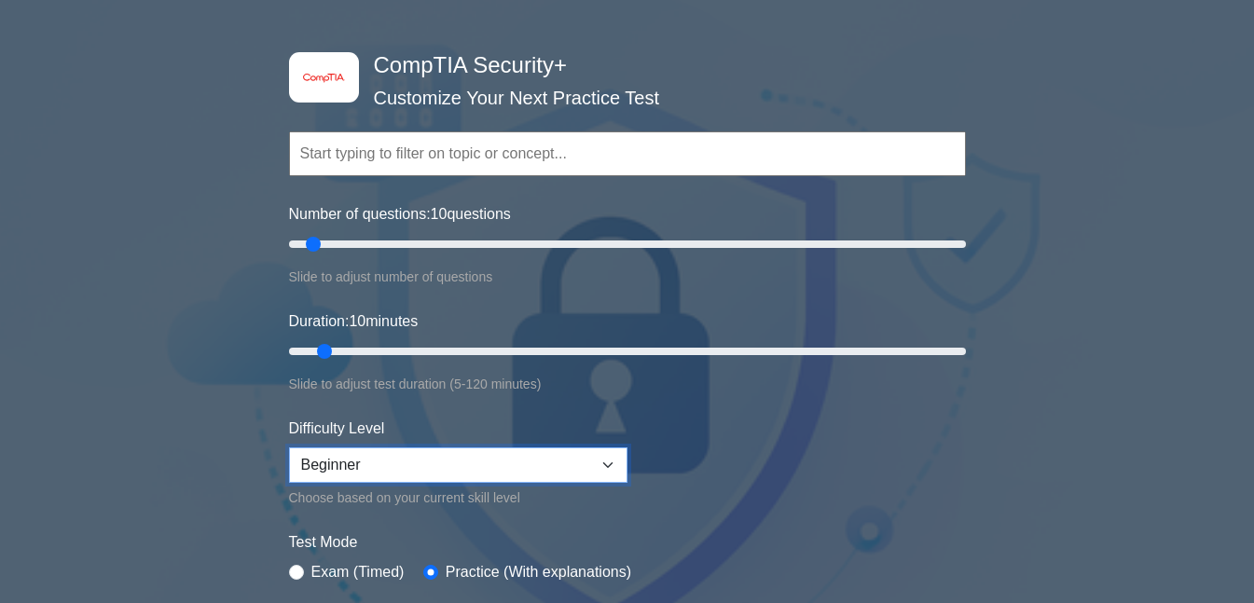
scroll to position [25, 0]
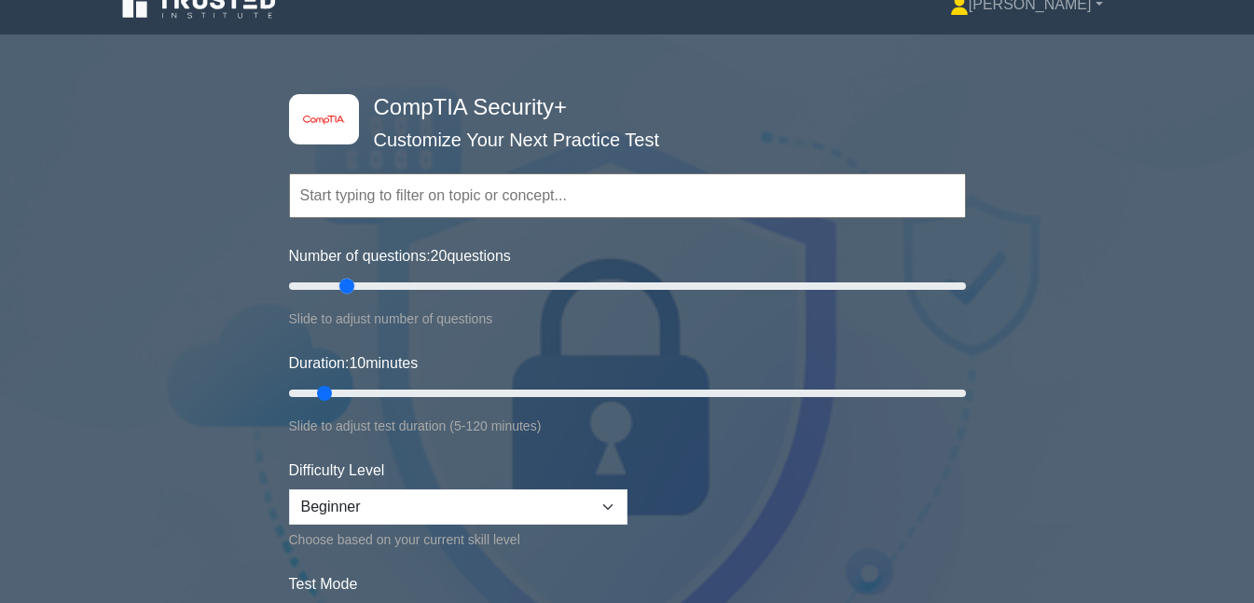
drag, startPoint x: 317, startPoint y: 287, endPoint x: 342, endPoint y: 299, distance: 27.9
type input "20"
click at [342, 297] on input "Number of questions: 20 questions" at bounding box center [627, 286] width 677 height 22
drag, startPoint x: 316, startPoint y: 390, endPoint x: 338, endPoint y: 388, distance: 21.5
click at [338, 388] on input "Duration: 10 minutes" at bounding box center [627, 393] width 677 height 22
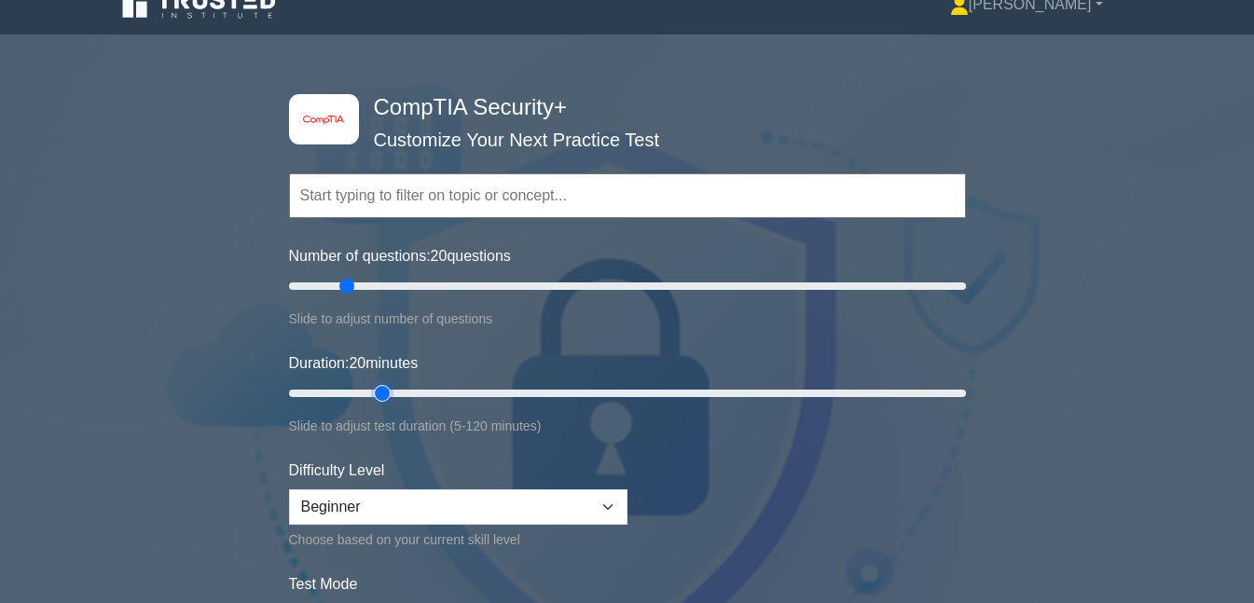
drag, startPoint x: 330, startPoint y: 388, endPoint x: 380, endPoint y: 386, distance: 50.4
type input "20"
click at [380, 386] on input "Duration: 20 minutes" at bounding box center [627, 393] width 677 height 22
click at [349, 288] on input "Number of questions: 20 questions" at bounding box center [627, 286] width 677 height 22
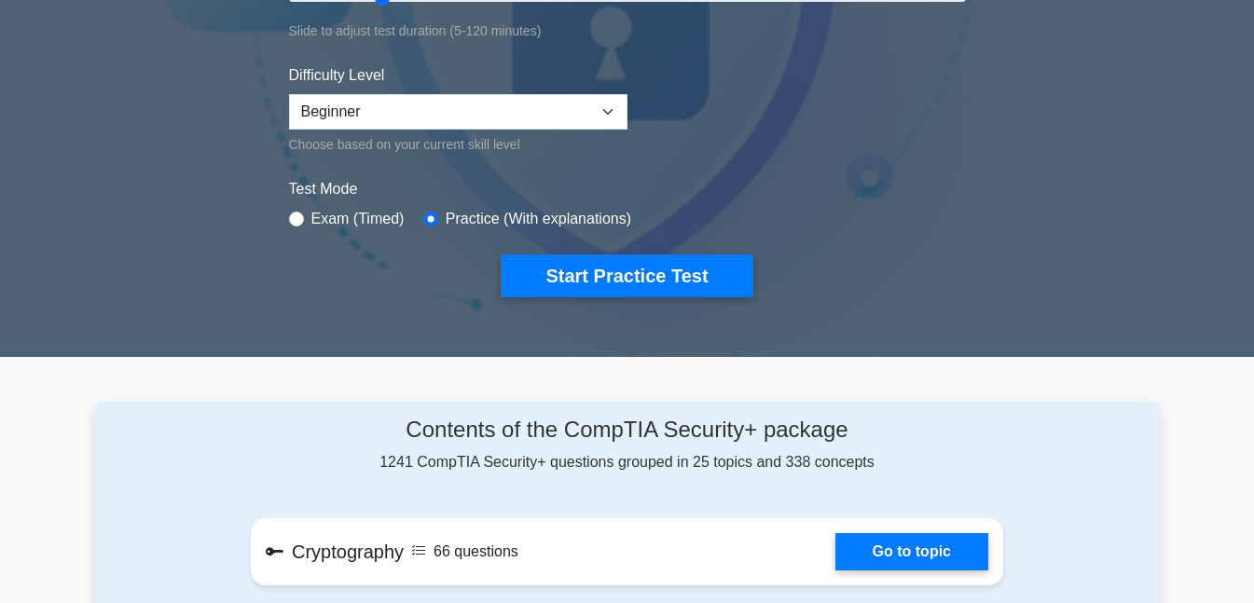
scroll to position [437, 0]
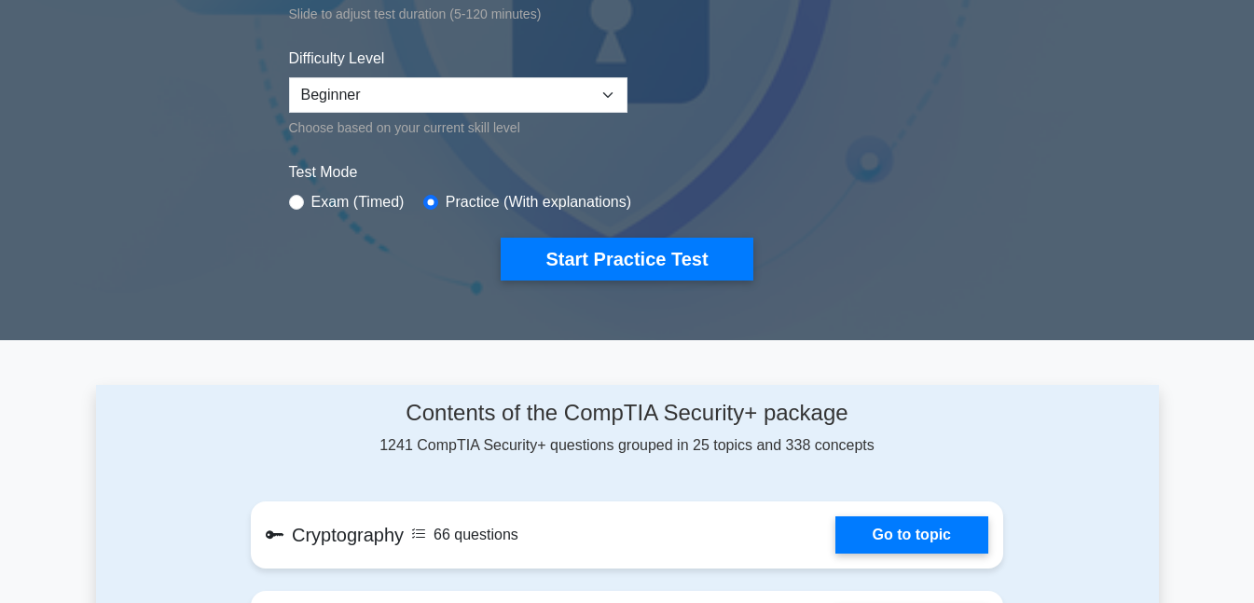
click at [605, 269] on button "Start Practice Test" at bounding box center [627, 259] width 252 height 43
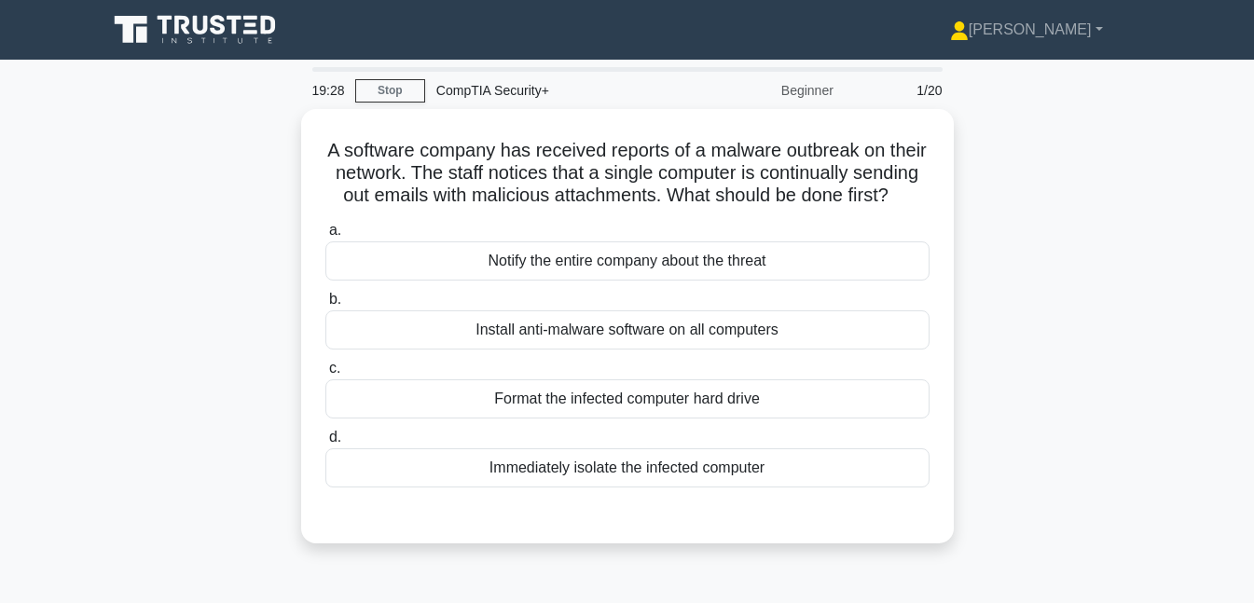
click at [651, 488] on div "Immediately isolate the infected computer" at bounding box center [627, 468] width 604 height 39
click at [325, 444] on input "d. Immediately isolate the infected computer" at bounding box center [325, 438] width 0 height 12
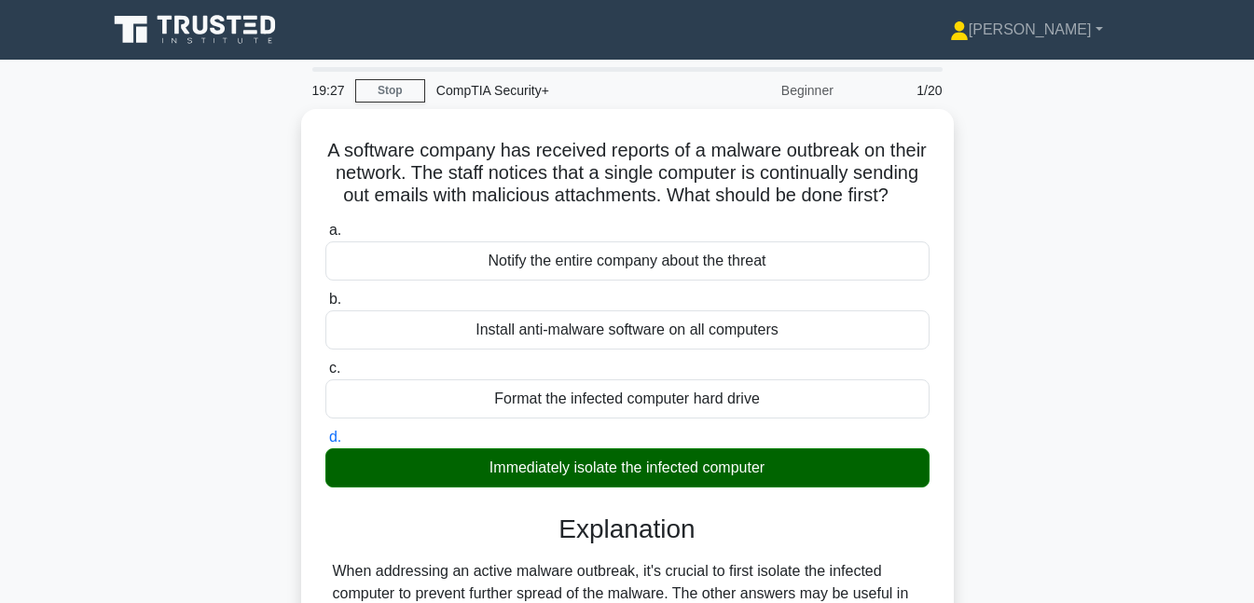
scroll to position [404, 0]
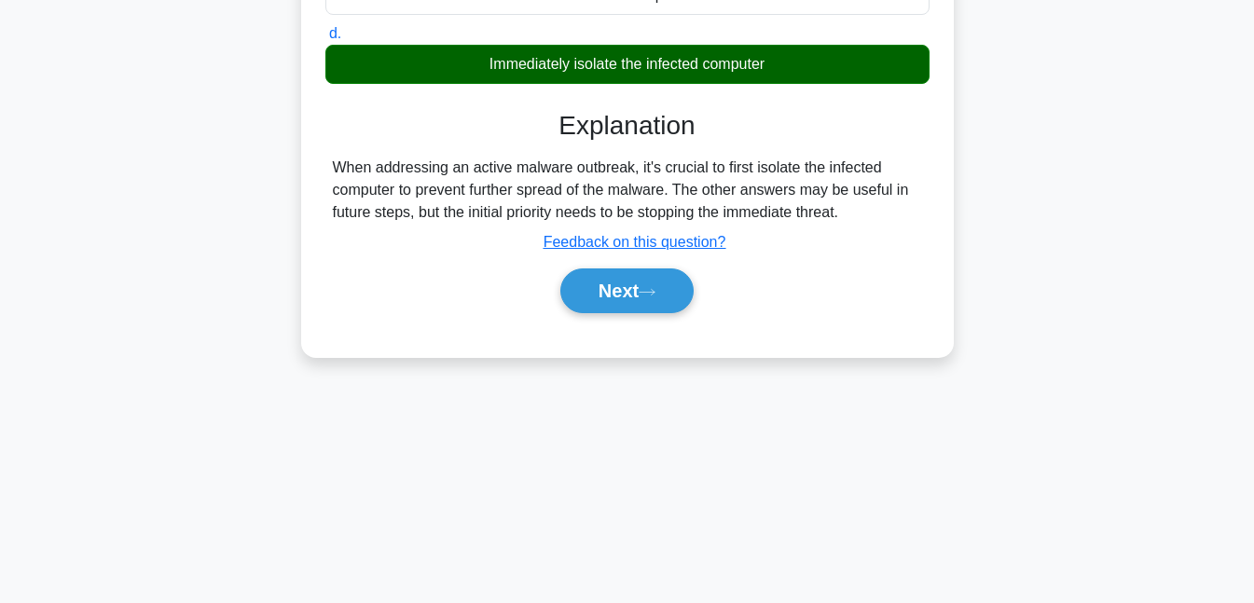
click at [634, 304] on button "Next" at bounding box center [626, 291] width 133 height 45
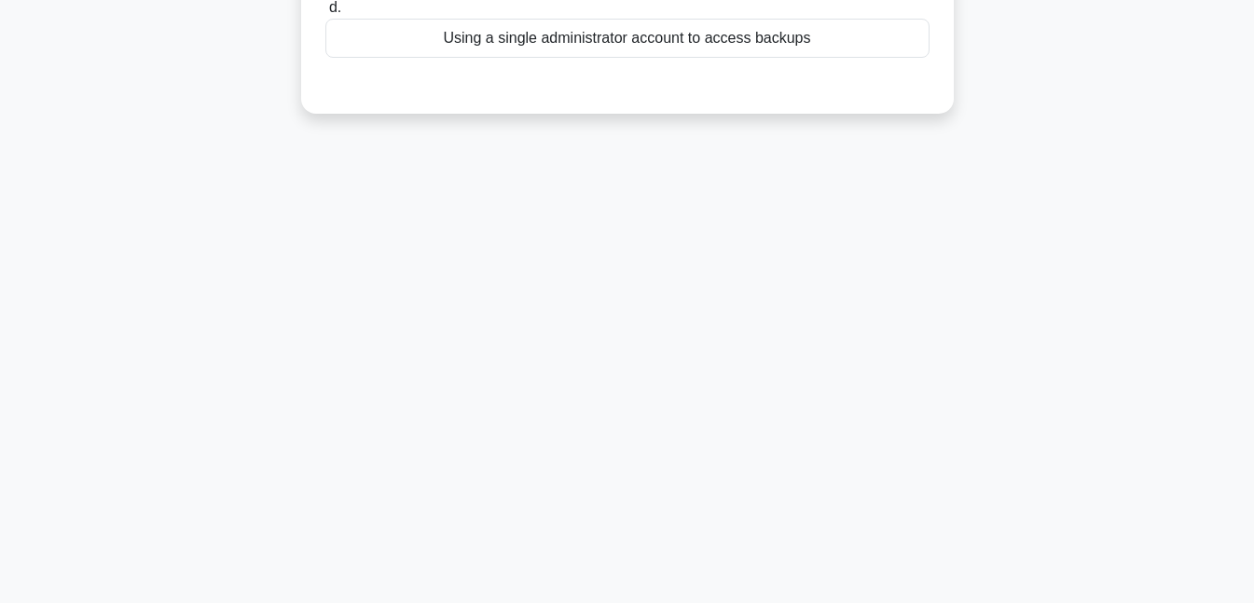
scroll to position [0, 0]
